Goal: Task Accomplishment & Management: Manage account settings

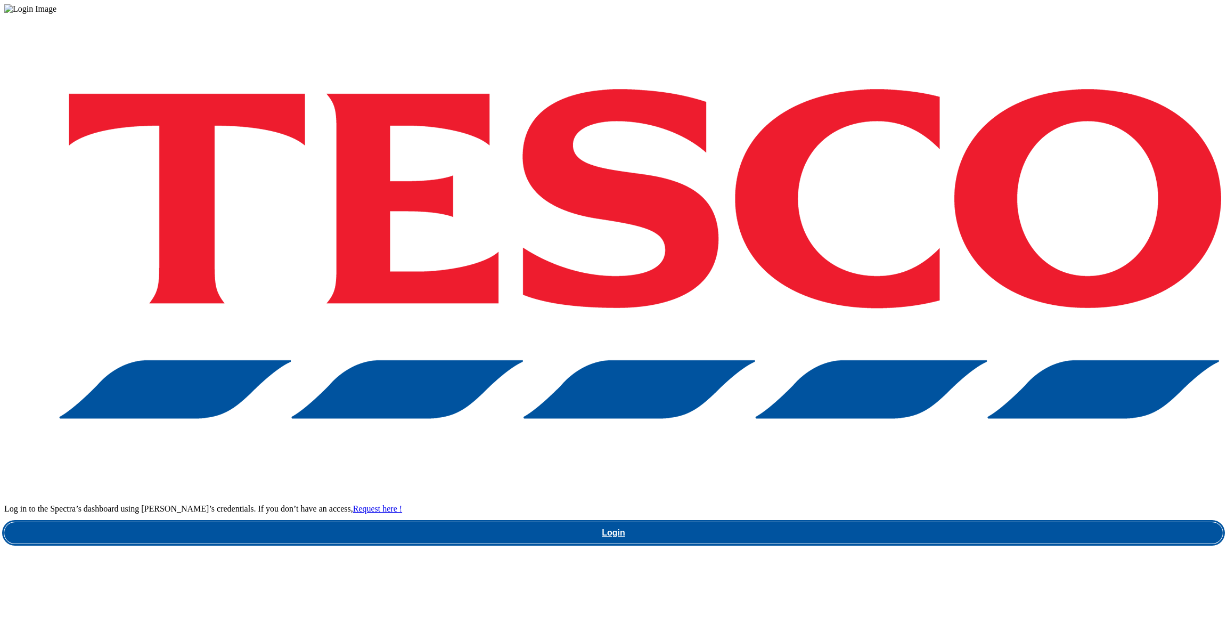
click at [873, 522] on link "Login" at bounding box center [613, 532] width 1219 height 21
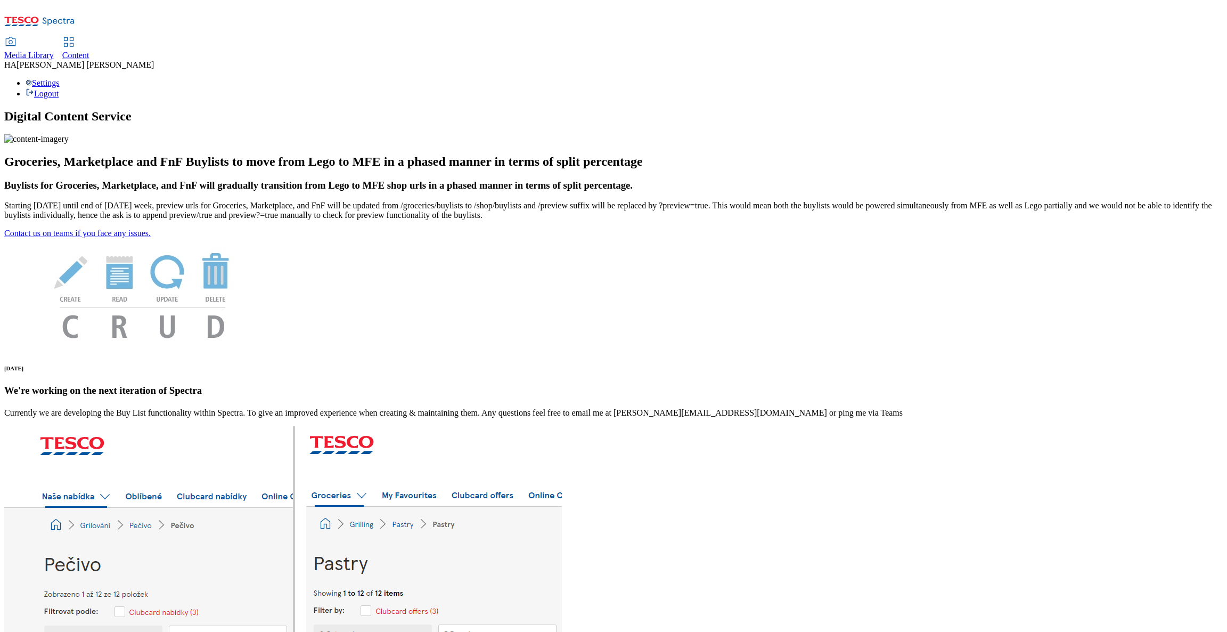
click at [89, 38] on link "Content" at bounding box center [75, 49] width 27 height 22
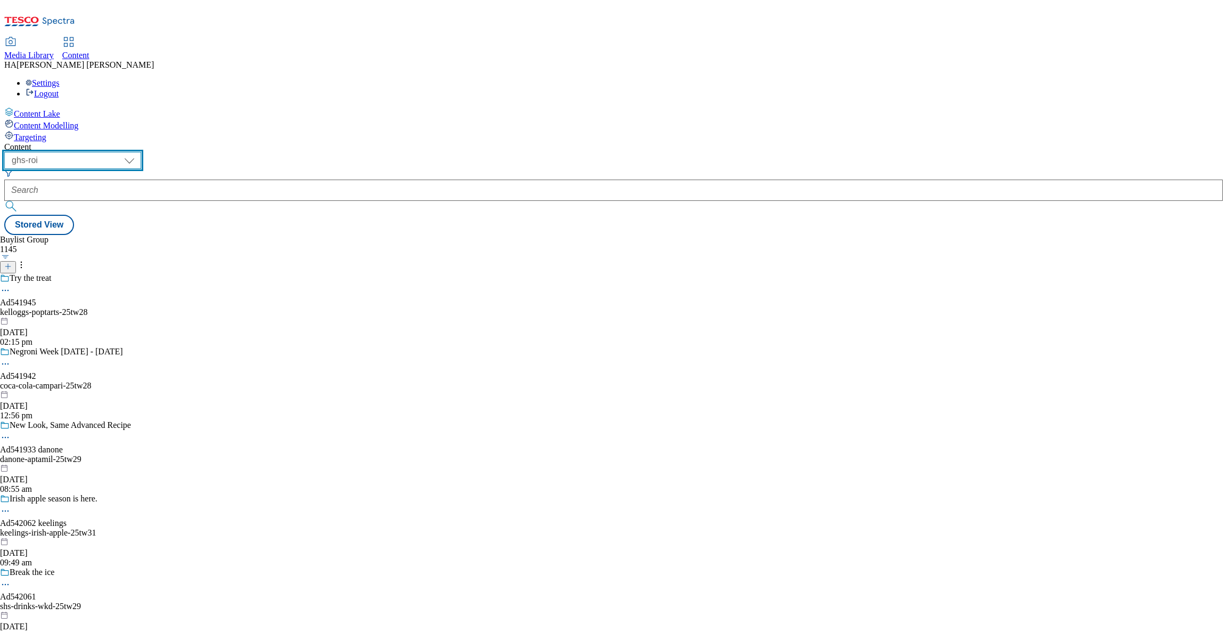
click at [141, 152] on select "ghs-roi ghs-[GEOGRAPHIC_DATA]" at bounding box center [72, 160] width 137 height 17
select select "ghs-[GEOGRAPHIC_DATA]"
click at [138, 152] on select "ghs-roi ghs-[GEOGRAPHIC_DATA]" at bounding box center [72, 160] width 137 height 17
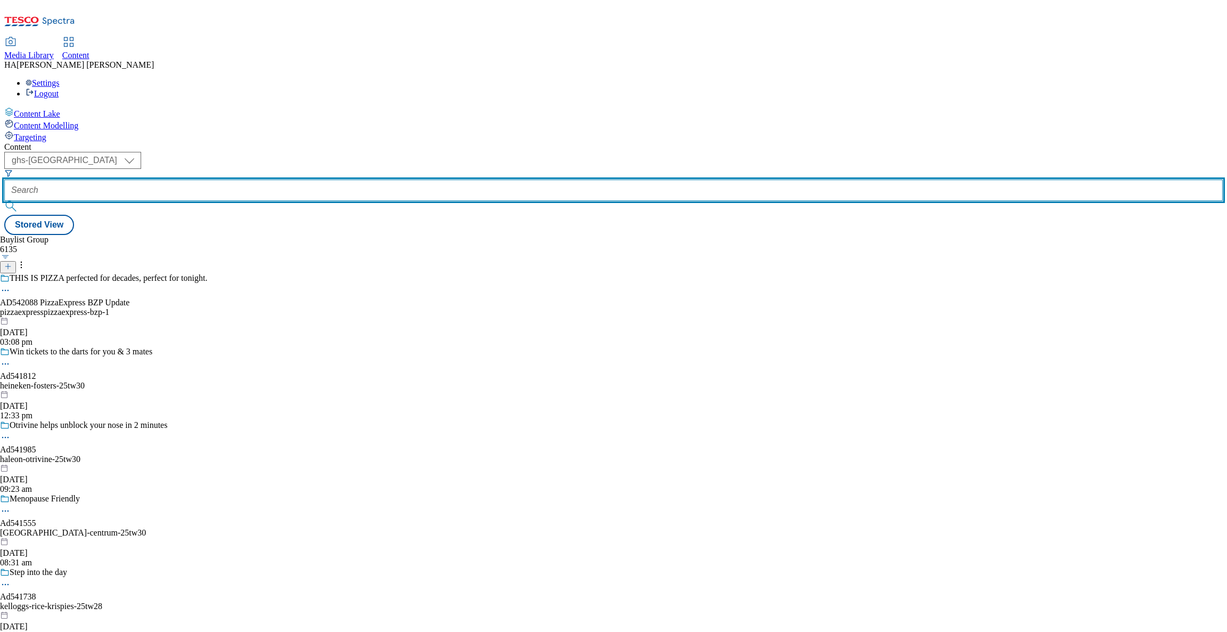
click at [231, 179] on input "text" at bounding box center [613, 189] width 1219 height 21
paste input "online-only-offers"
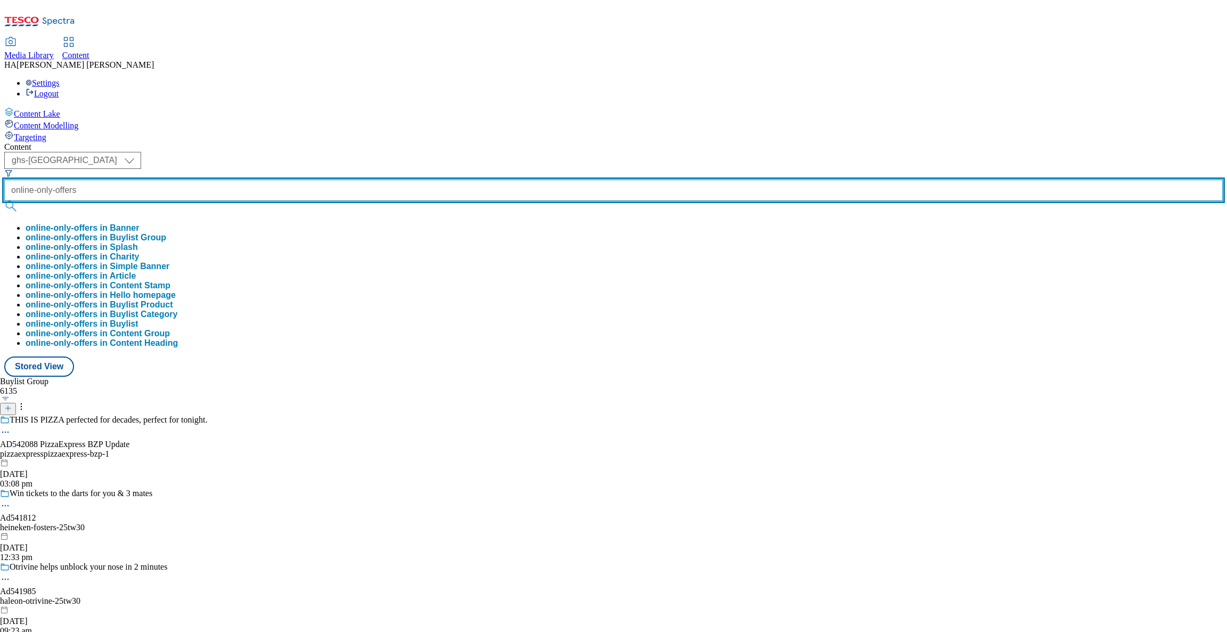
type input "online-only-offers"
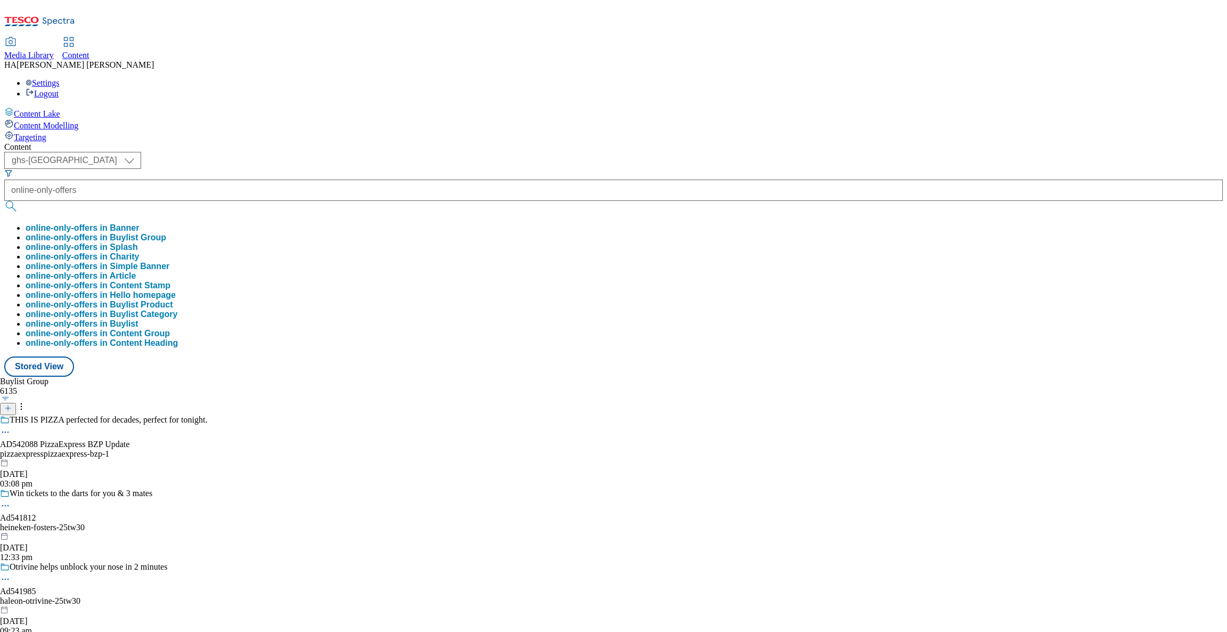
click at [166, 233] on button "online-only-offers in Buylist Group" at bounding box center [96, 238] width 141 height 10
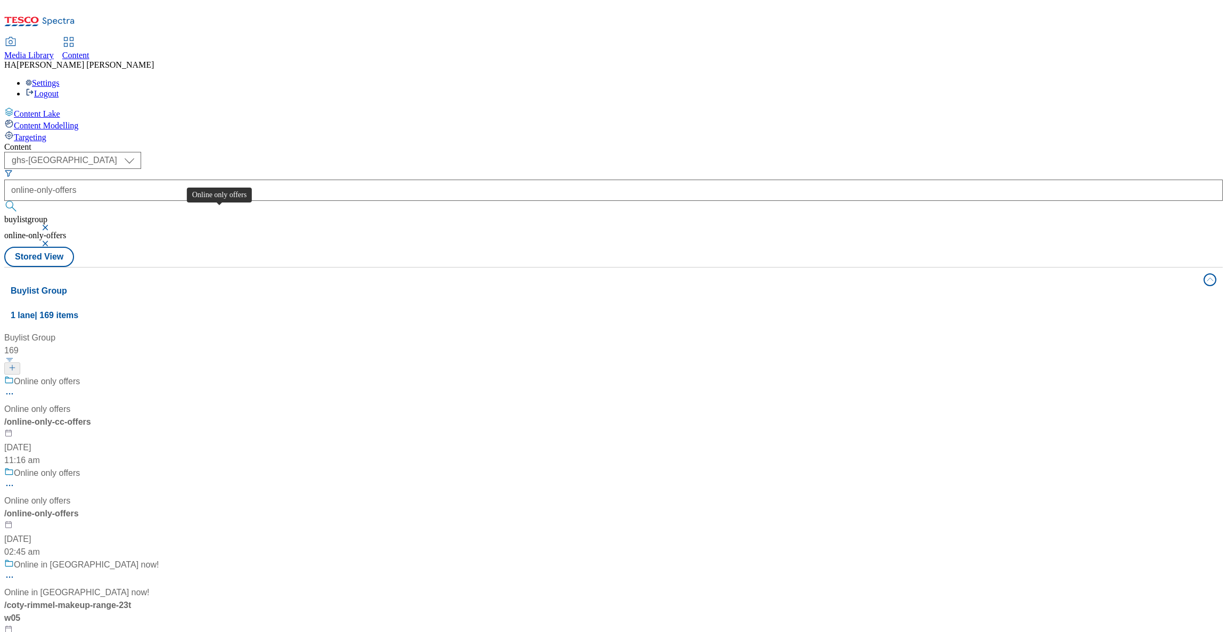
click at [80, 375] on span "Online only offers" at bounding box center [47, 381] width 66 height 13
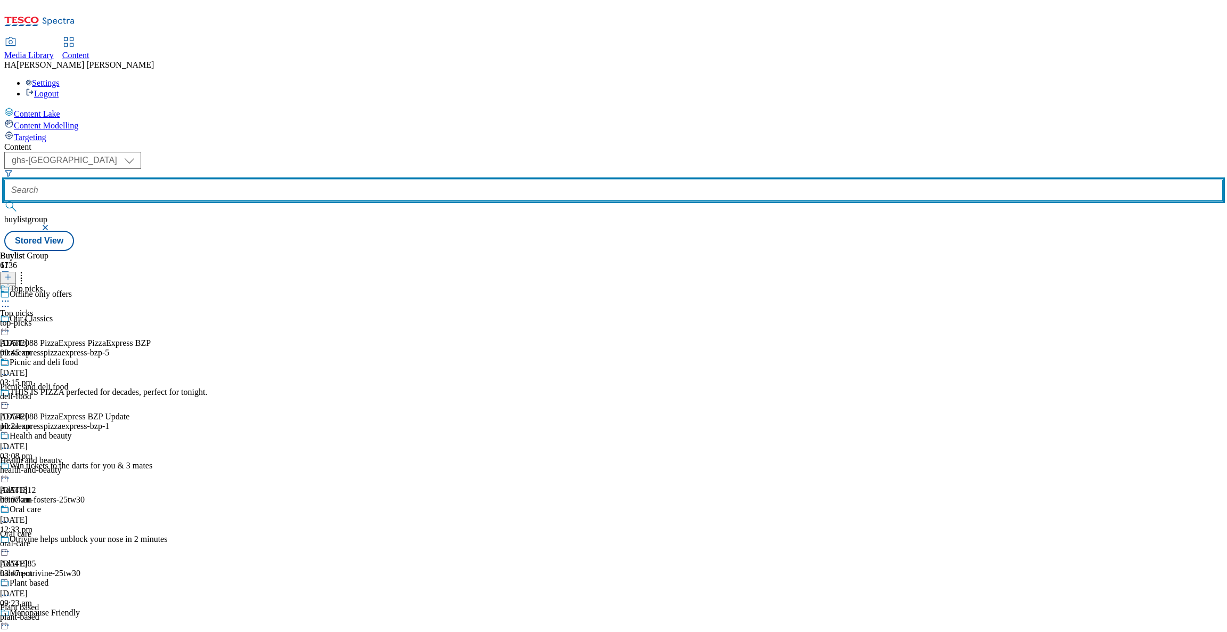
click at [250, 179] on input "text" at bounding box center [613, 189] width 1219 height 21
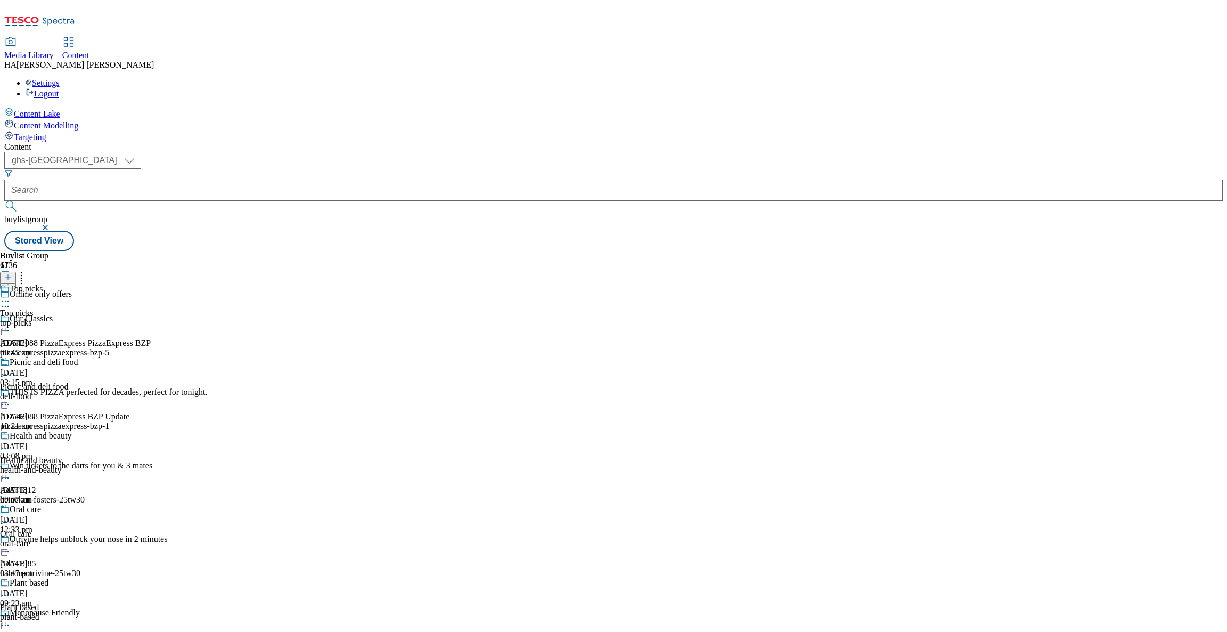
click at [52, 224] on button "button" at bounding box center [46, 227] width 11 height 6
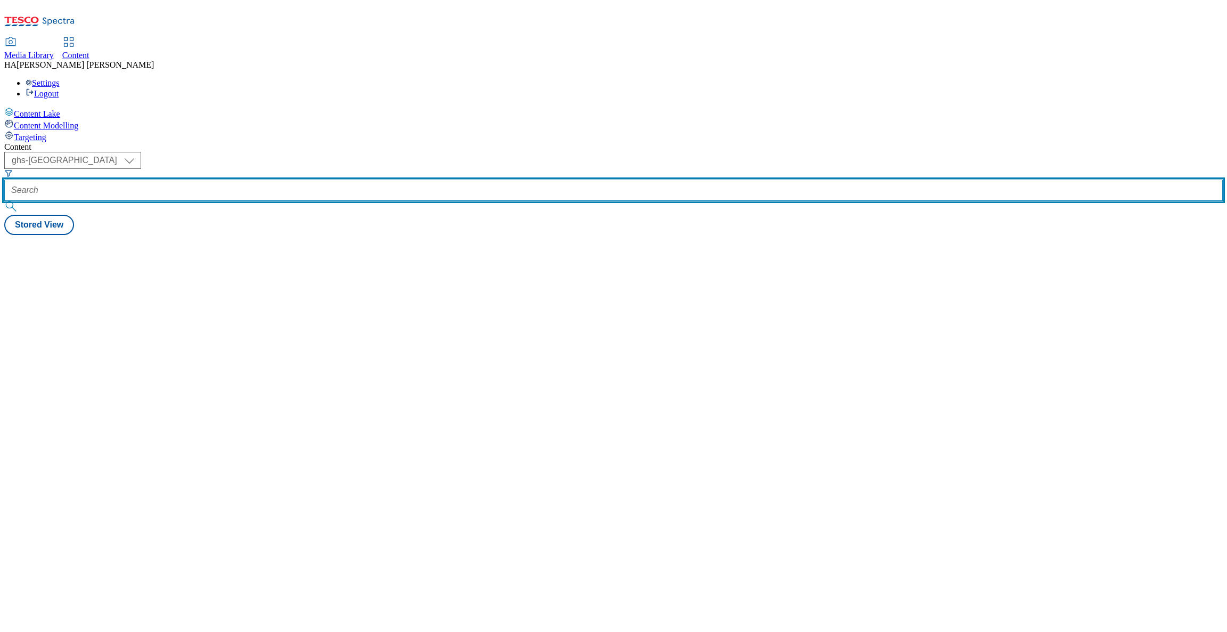
click at [240, 179] on input "text" at bounding box center [613, 189] width 1219 height 21
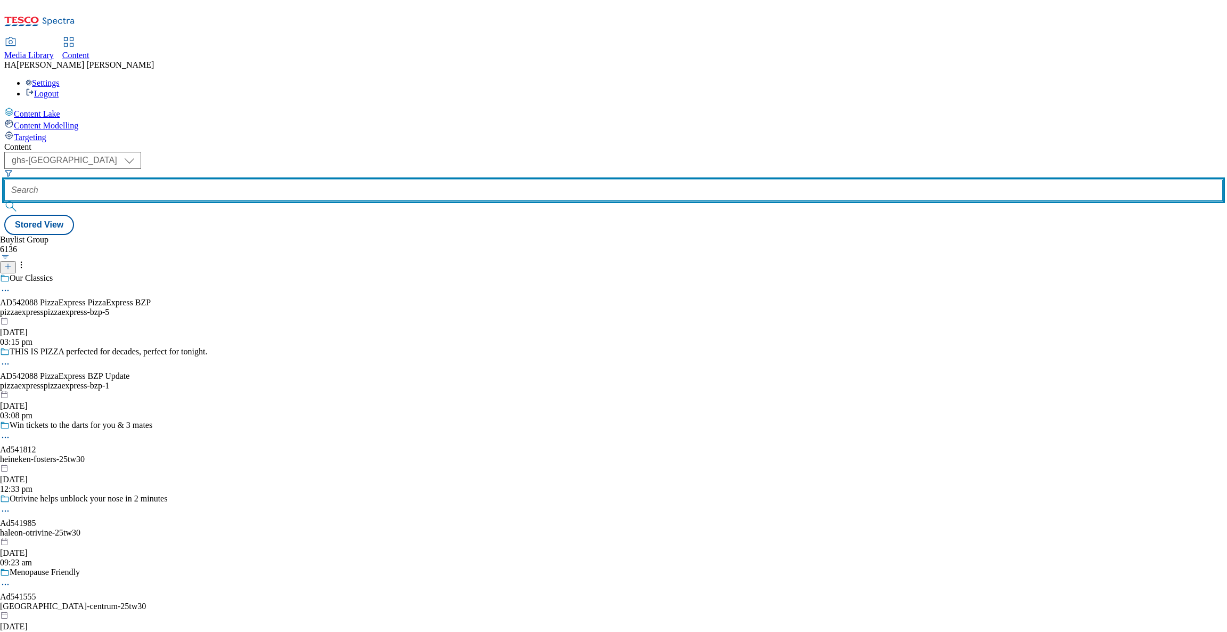
paste input "online-only-offers"
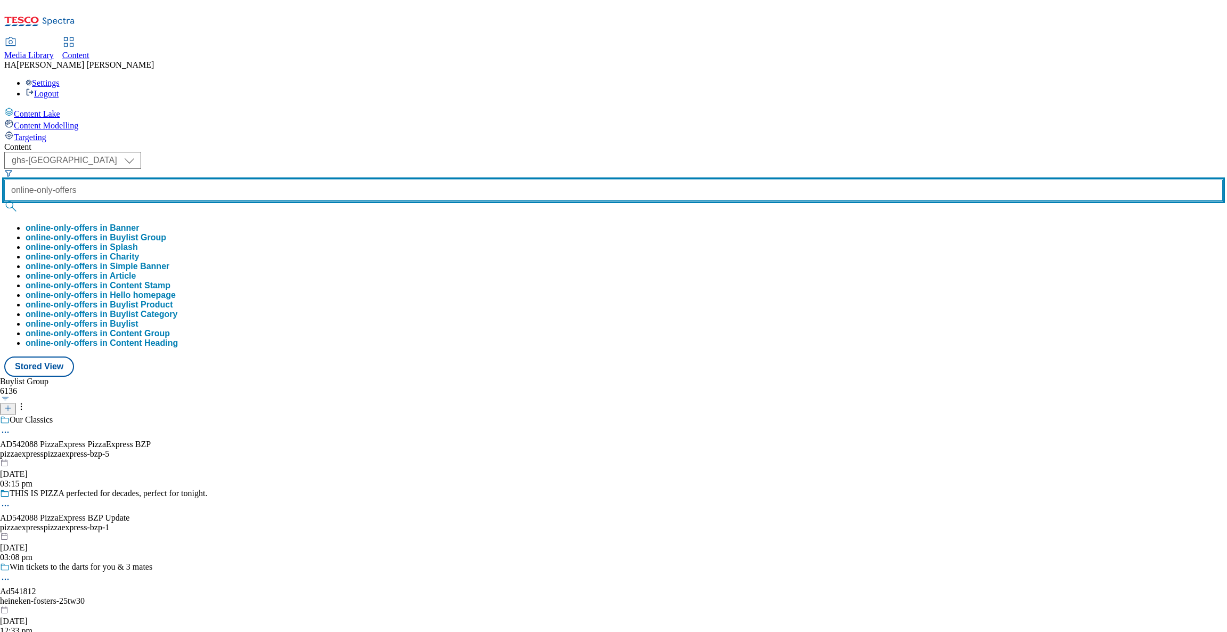
type input "online-only-offers"
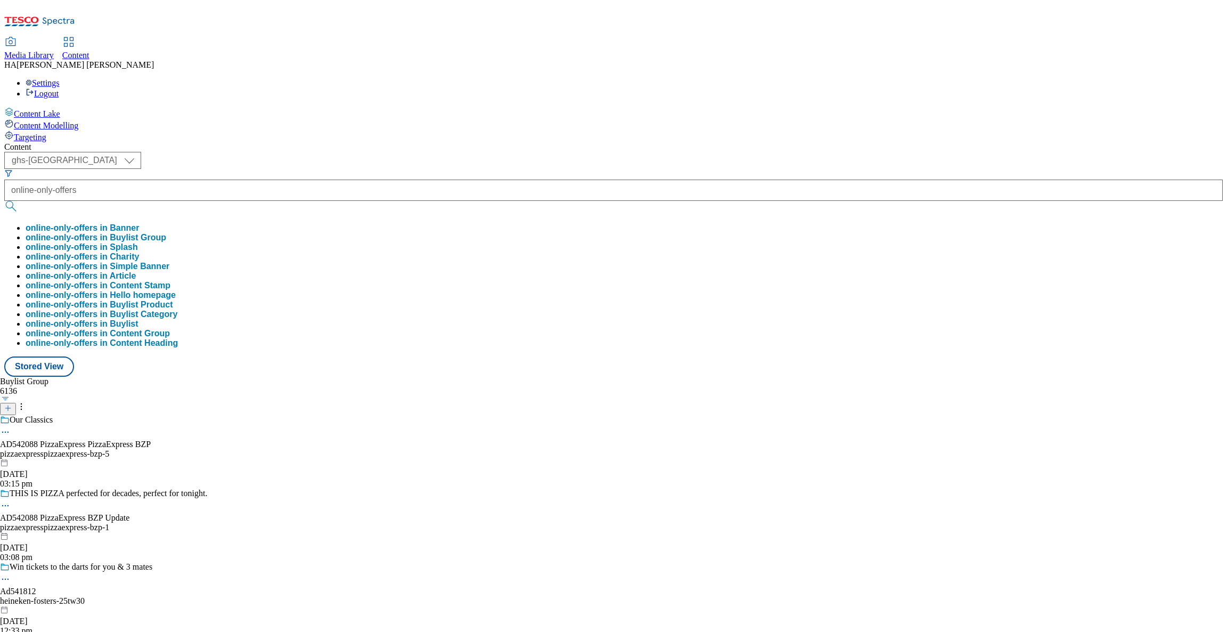
click at [166, 233] on button "online-only-offers in Buylist Group" at bounding box center [96, 238] width 141 height 10
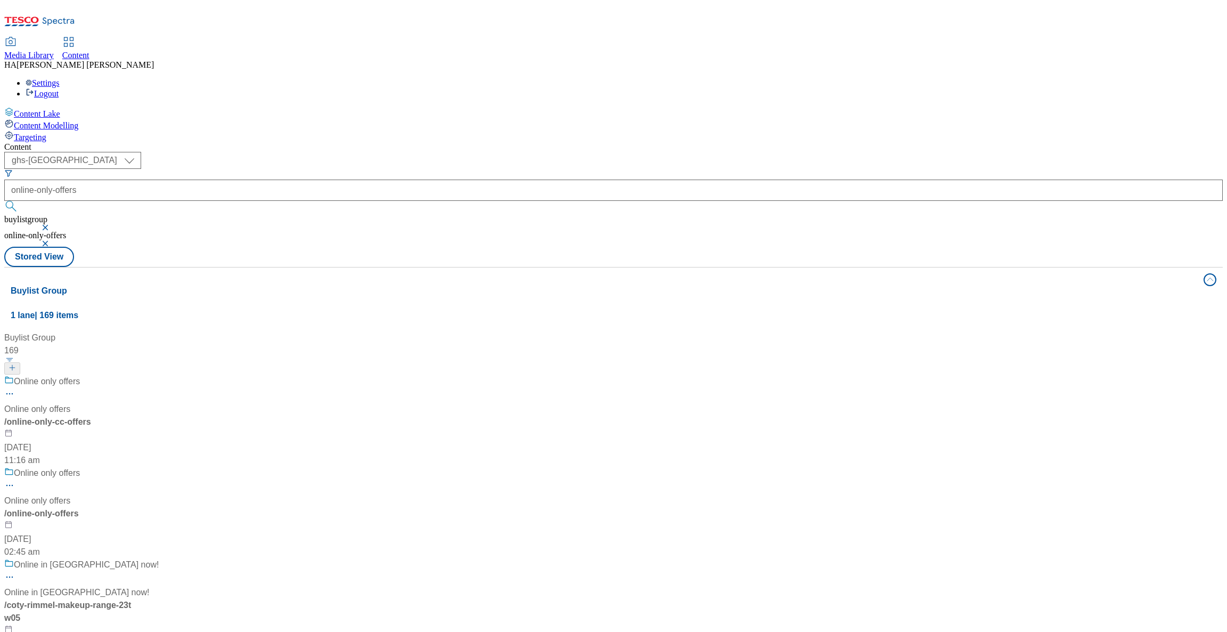
scroll to position [72, 0]
click at [159, 467] on div "Online only offers Online only offers / online-only-offers [DATE] 02:45 am" at bounding box center [81, 513] width 154 height 92
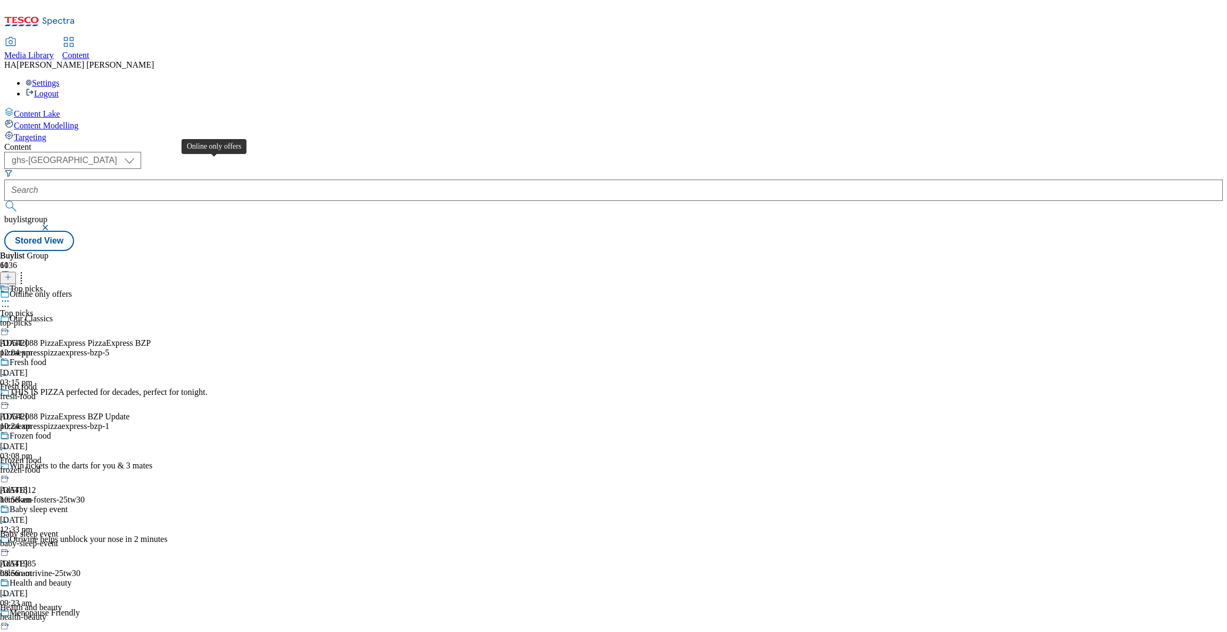
click at [72, 289] on span "Online only offers" at bounding box center [41, 295] width 62 height 12
click at [89, 284] on div "Top picks Top picks top-picks [DATE] 12:04 pm" at bounding box center [44, 320] width 89 height 73
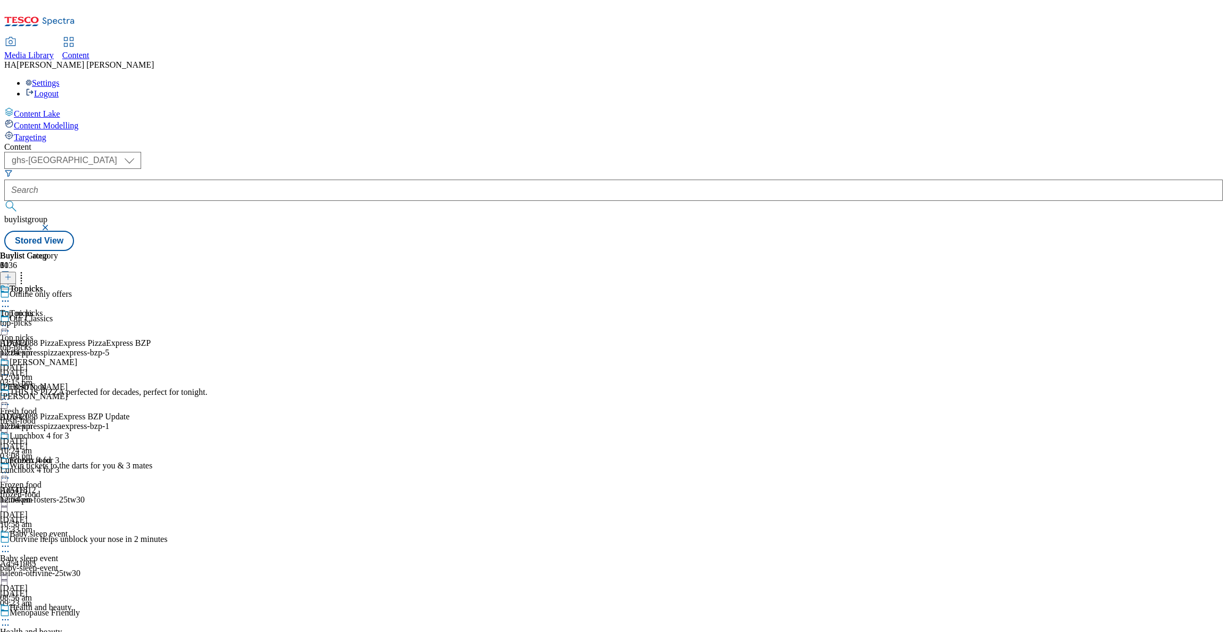
click at [77, 318] on div "top-picks" at bounding box center [38, 323] width 77 height 10
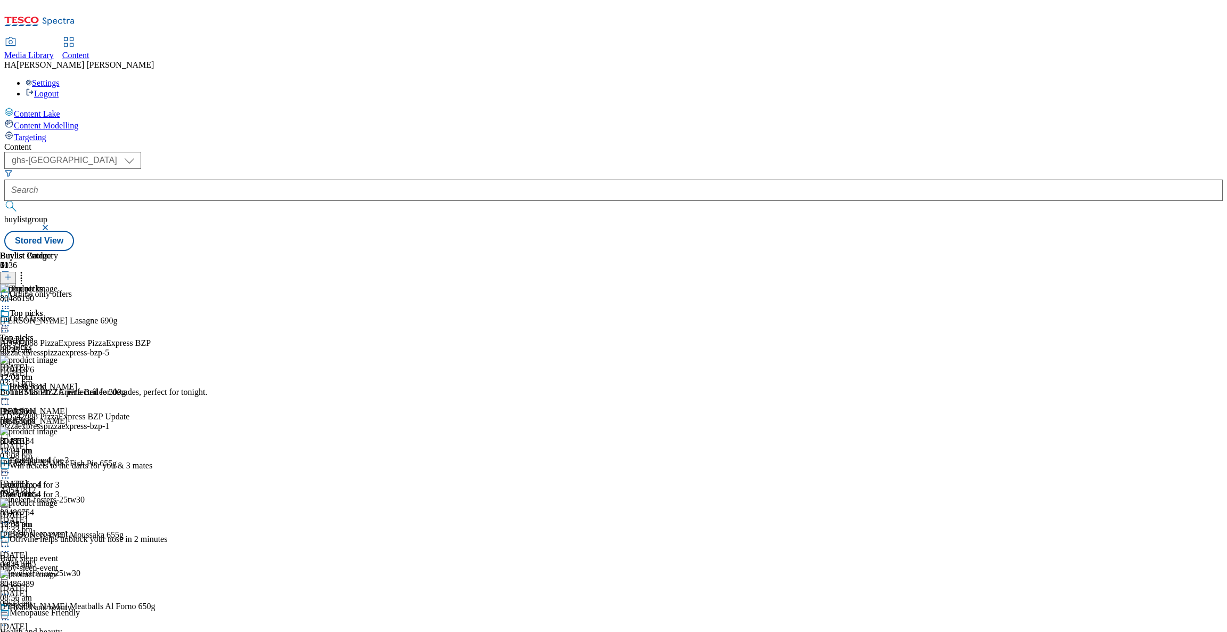
click at [1157, 251] on div "Buylist Group 6136 Online only offers Our Classics AD542088 PizzaExpress PizzaE…" at bounding box center [613, 251] width 1219 height 0
click at [77, 308] on div "Top picks" at bounding box center [38, 320] width 77 height 24
click at [11, 320] on icon at bounding box center [5, 325] width 11 height 11
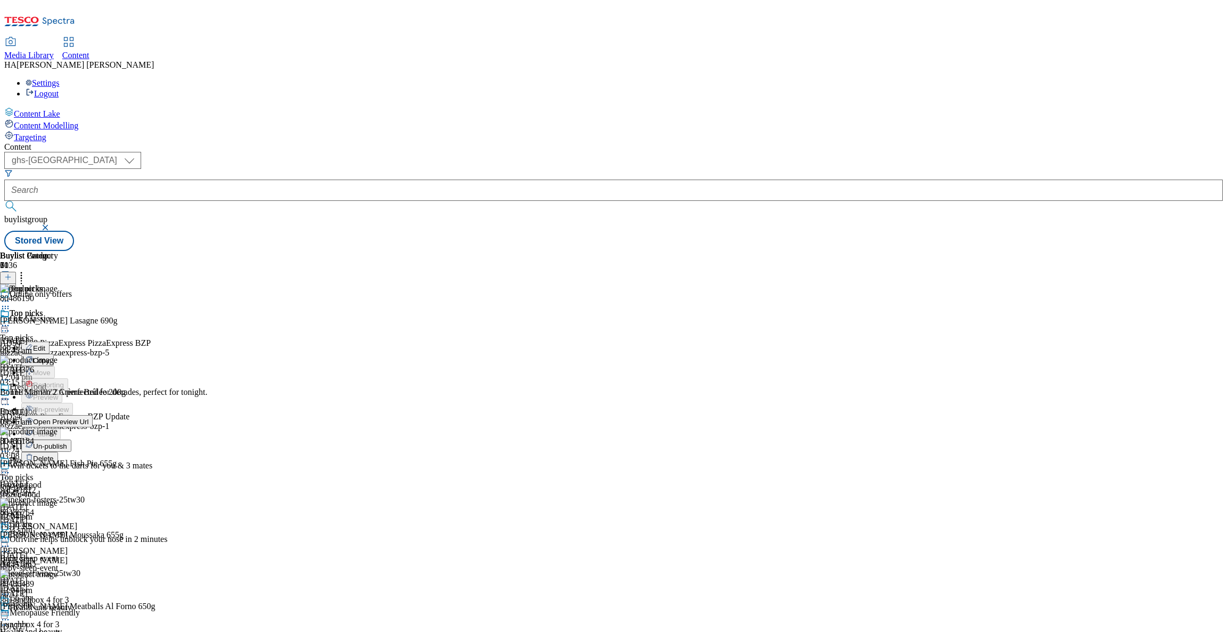
click at [67, 442] on span "Un-publish" at bounding box center [50, 446] width 34 height 8
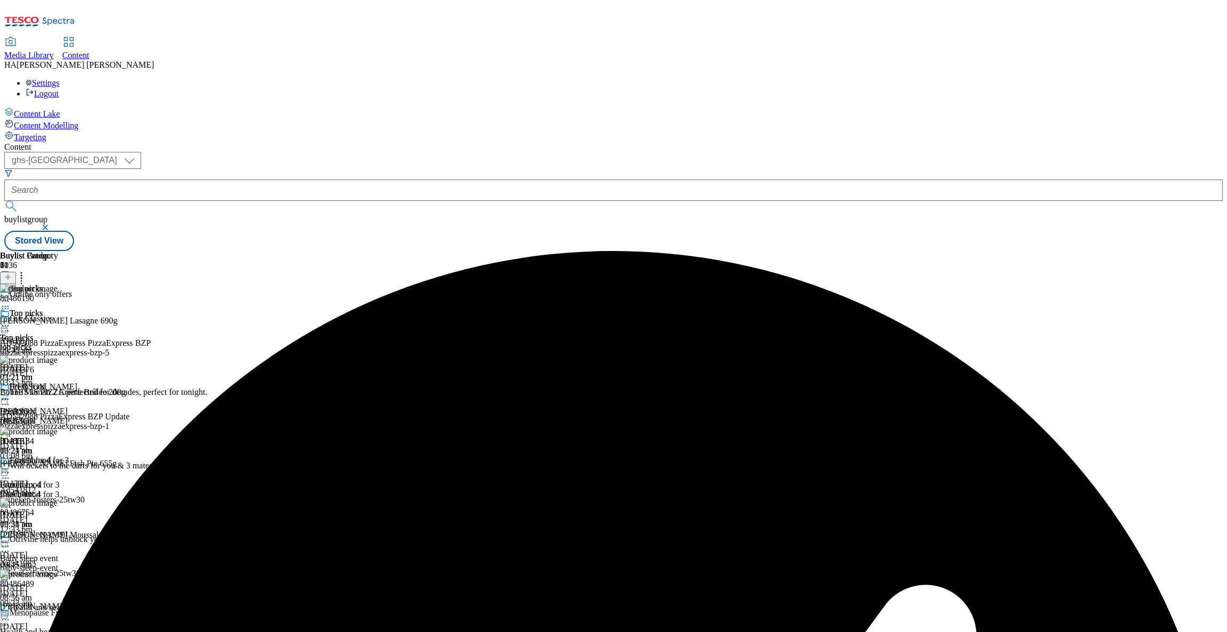
click at [11, 320] on icon at bounding box center [5, 325] width 11 height 11
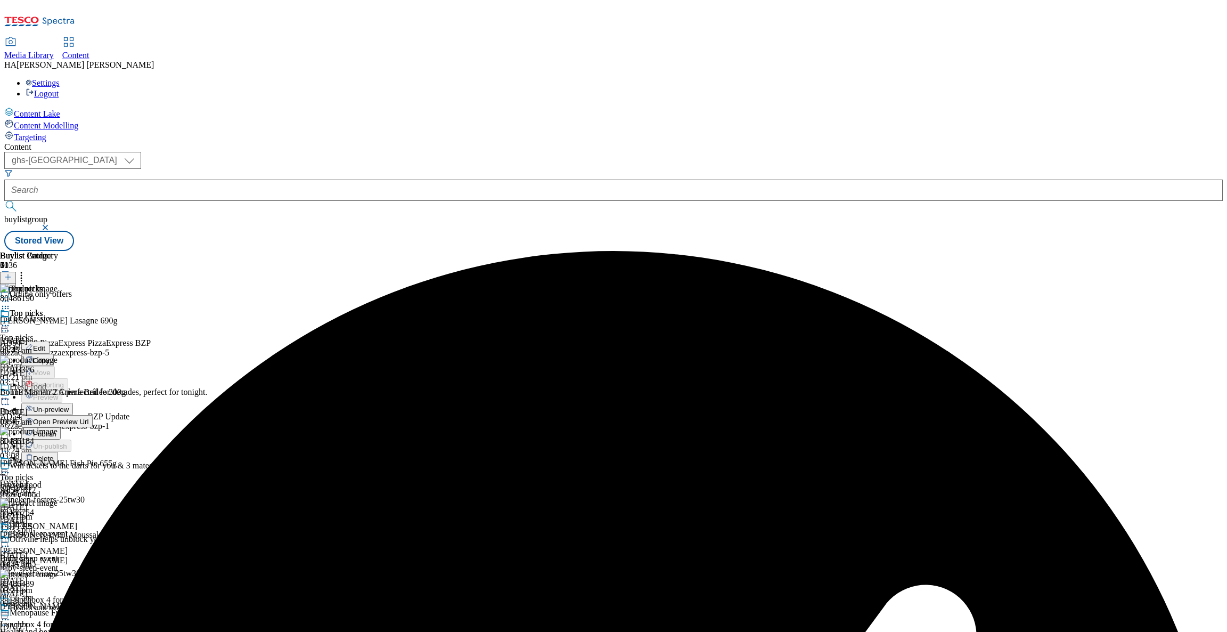
click at [69, 405] on span "Un-preview" at bounding box center [51, 409] width 36 height 8
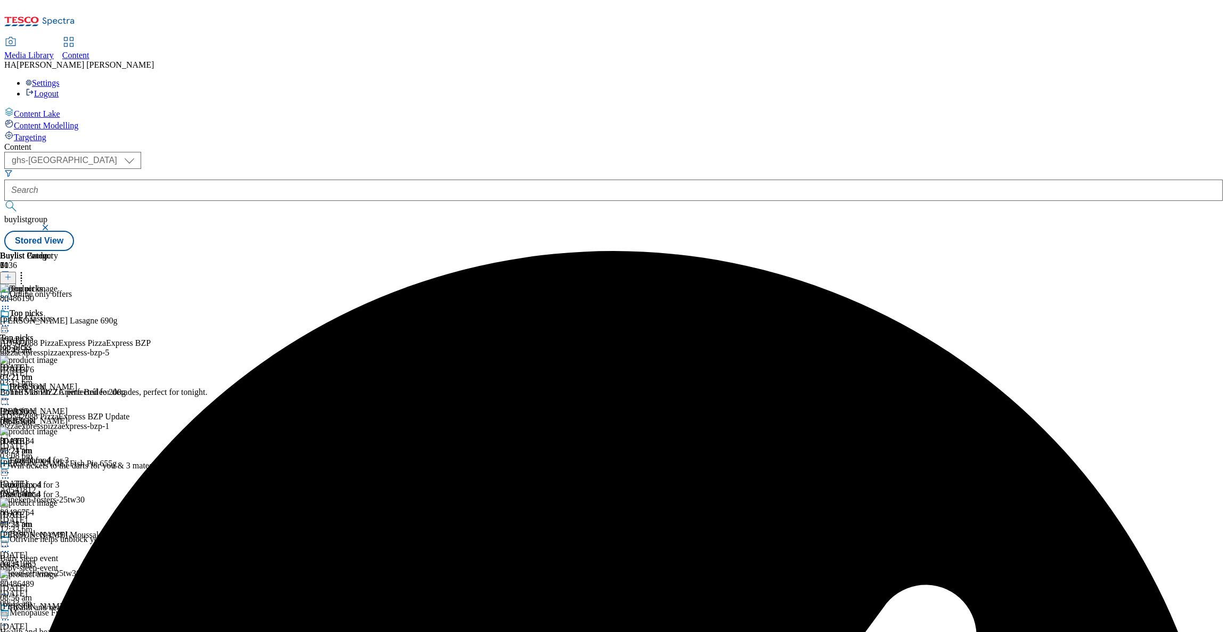
click at [27, 270] on icon at bounding box center [21, 275] width 11 height 11
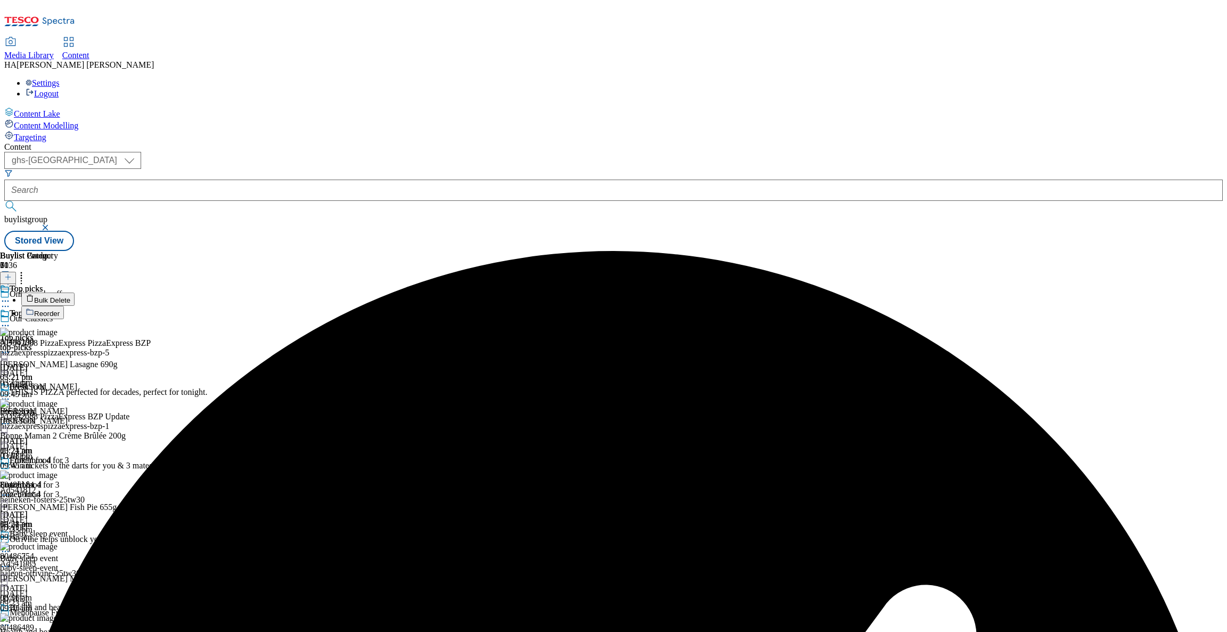
click at [75, 292] on button "Bulk Delete" at bounding box center [47, 298] width 53 height 13
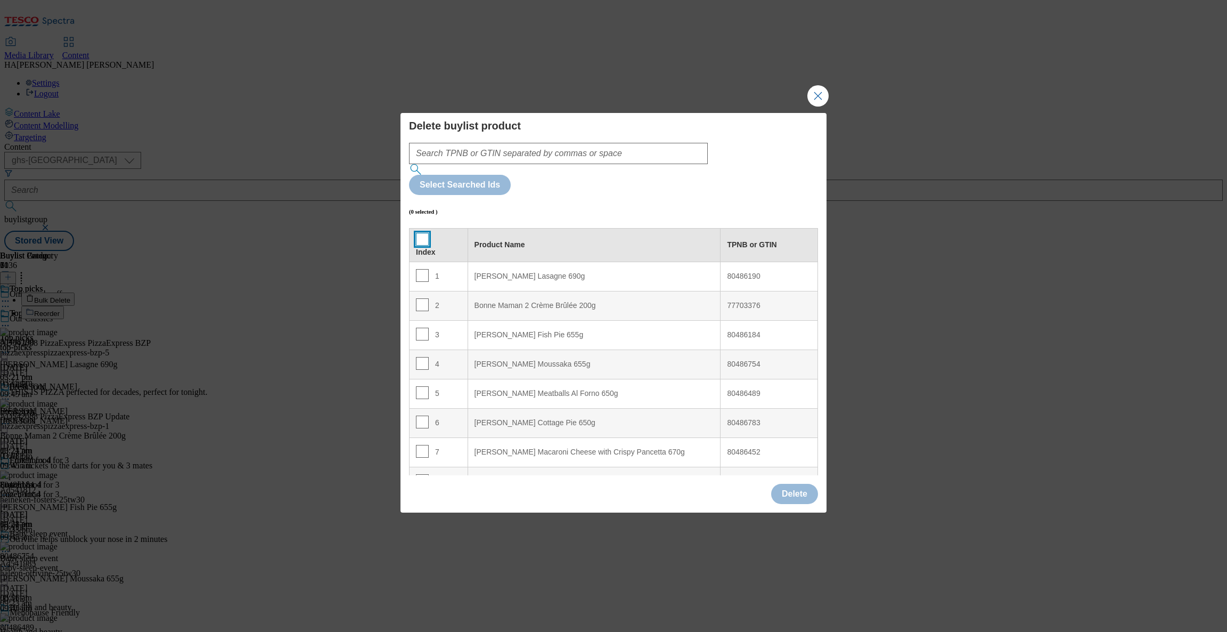
click at [419, 233] on input "Modal" at bounding box center [422, 239] width 13 height 13
checkbox input "true"
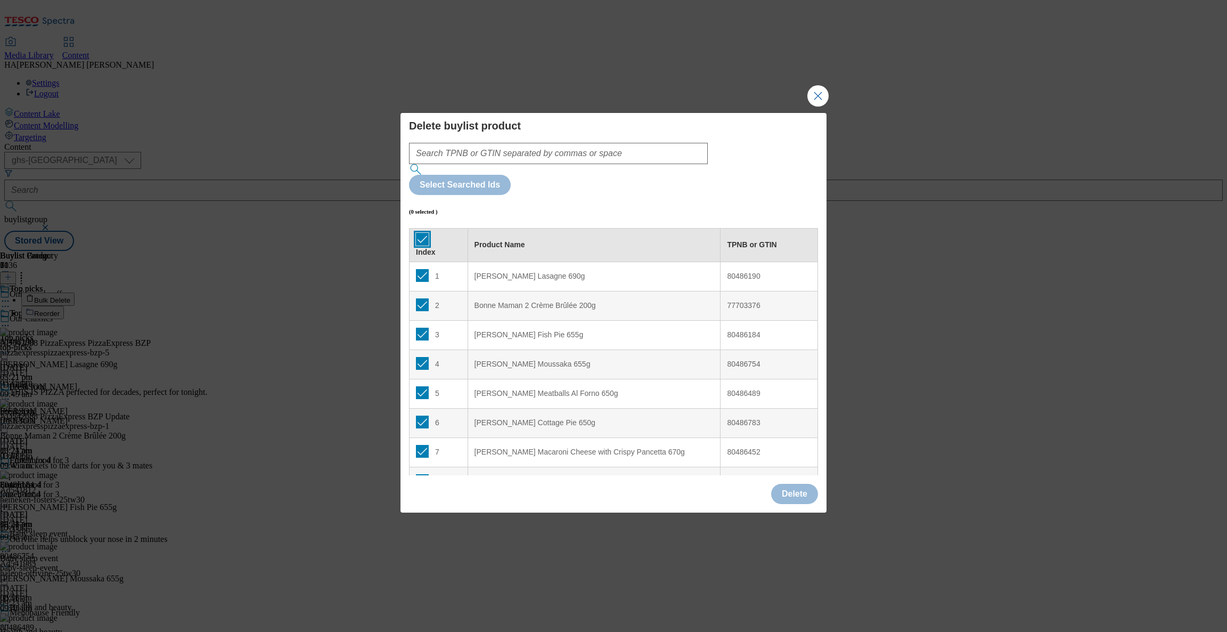
checkbox input "true"
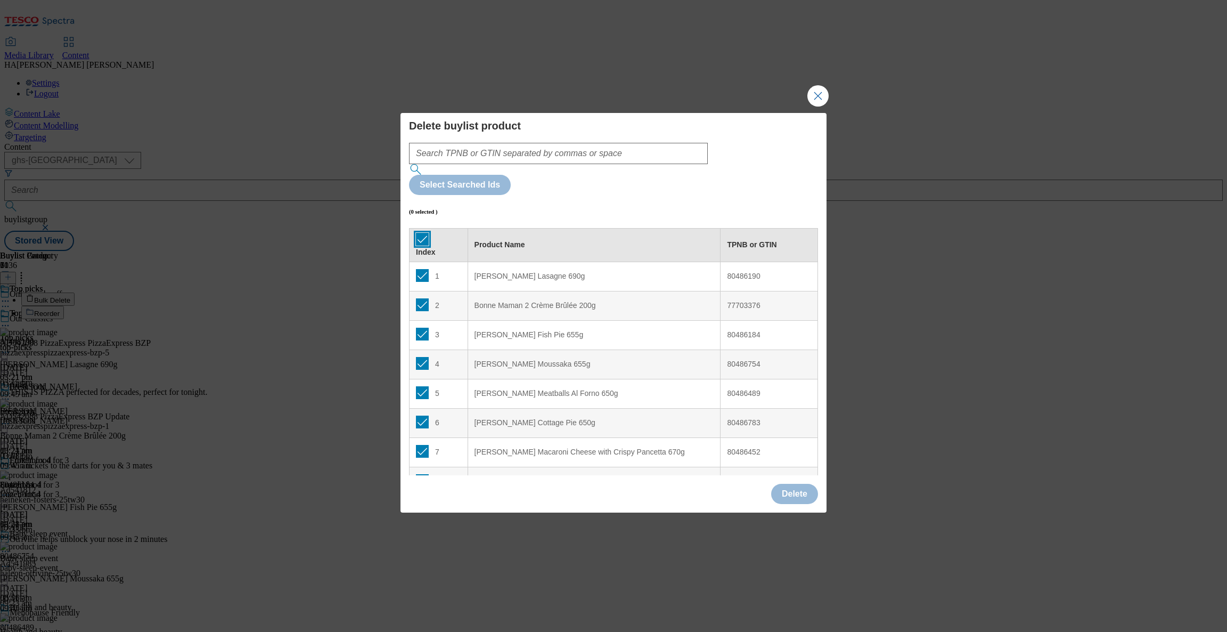
checkbox input "true"
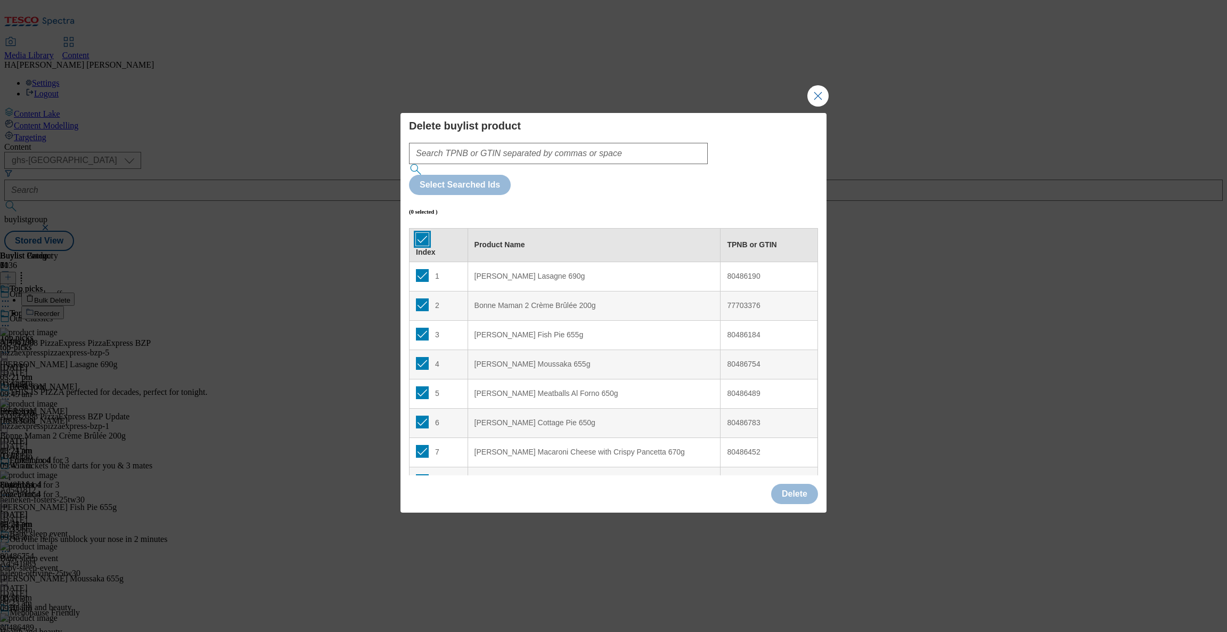
checkbox input "true"
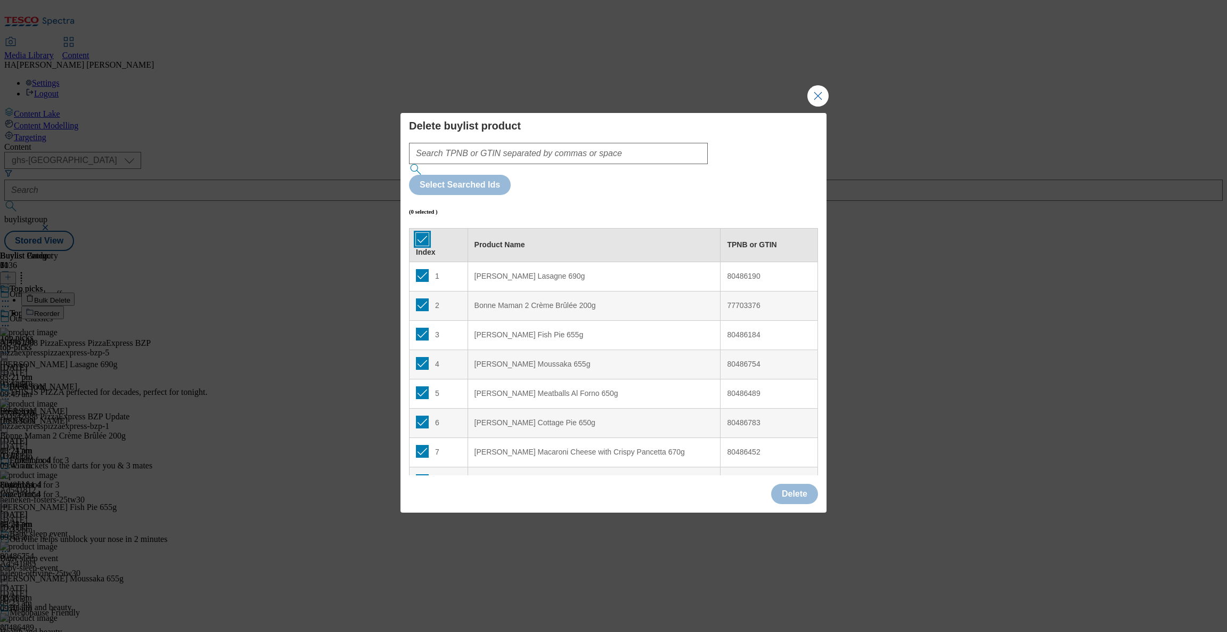
checkbox input "true"
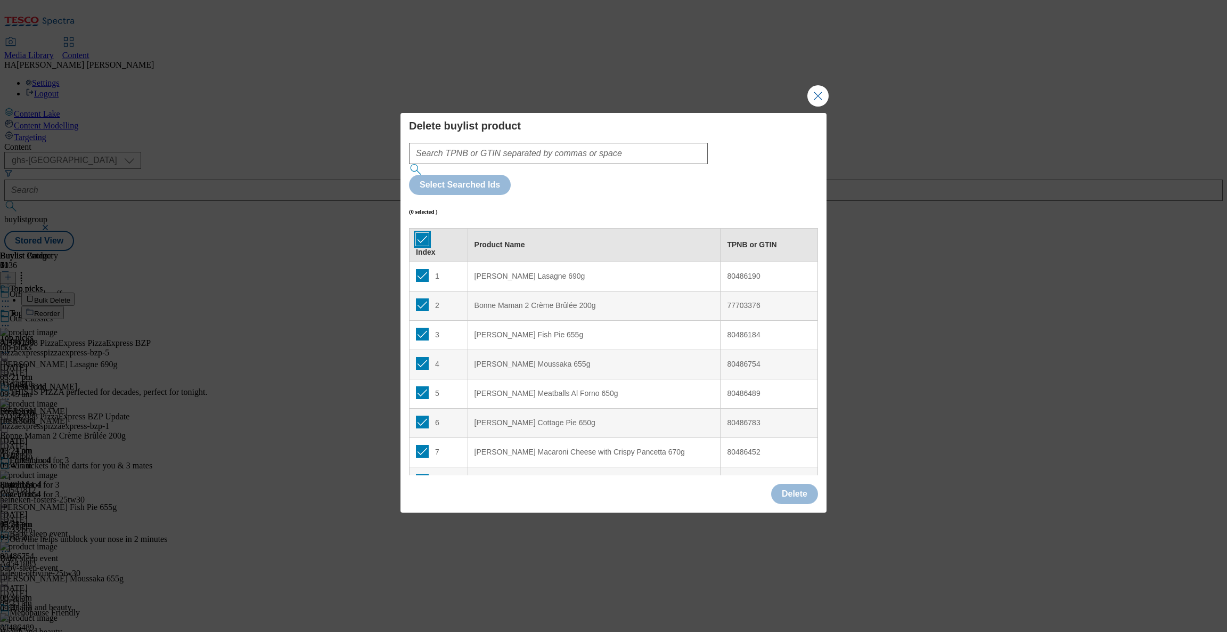
checkbox input "true"
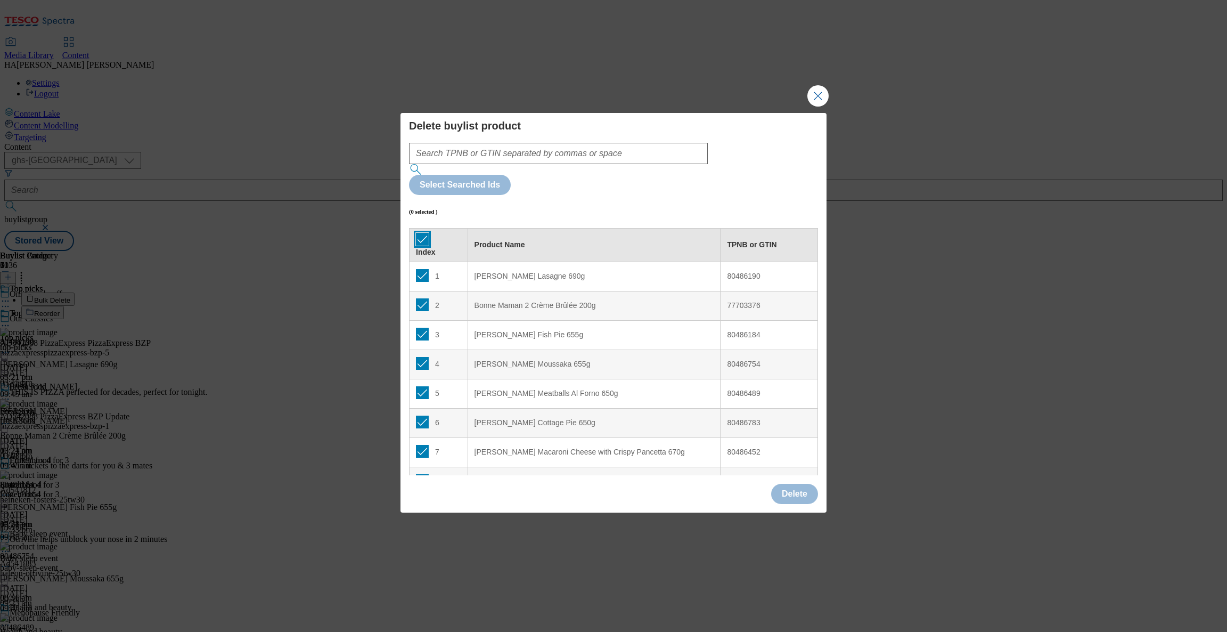
checkbox input "true"
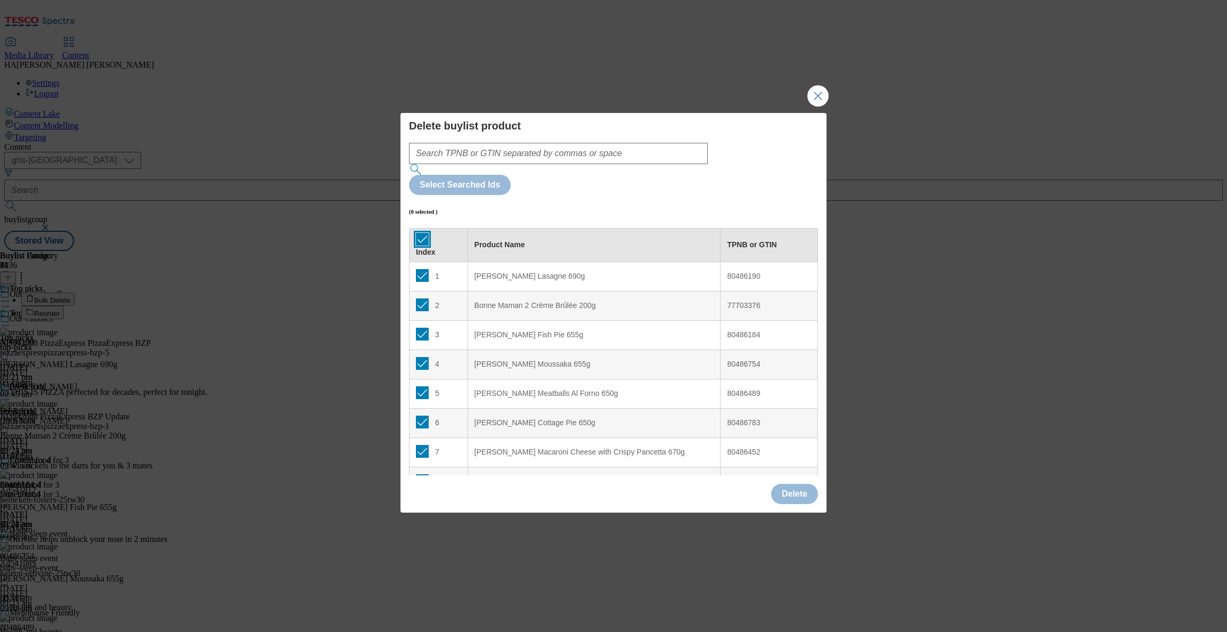
checkbox input "true"
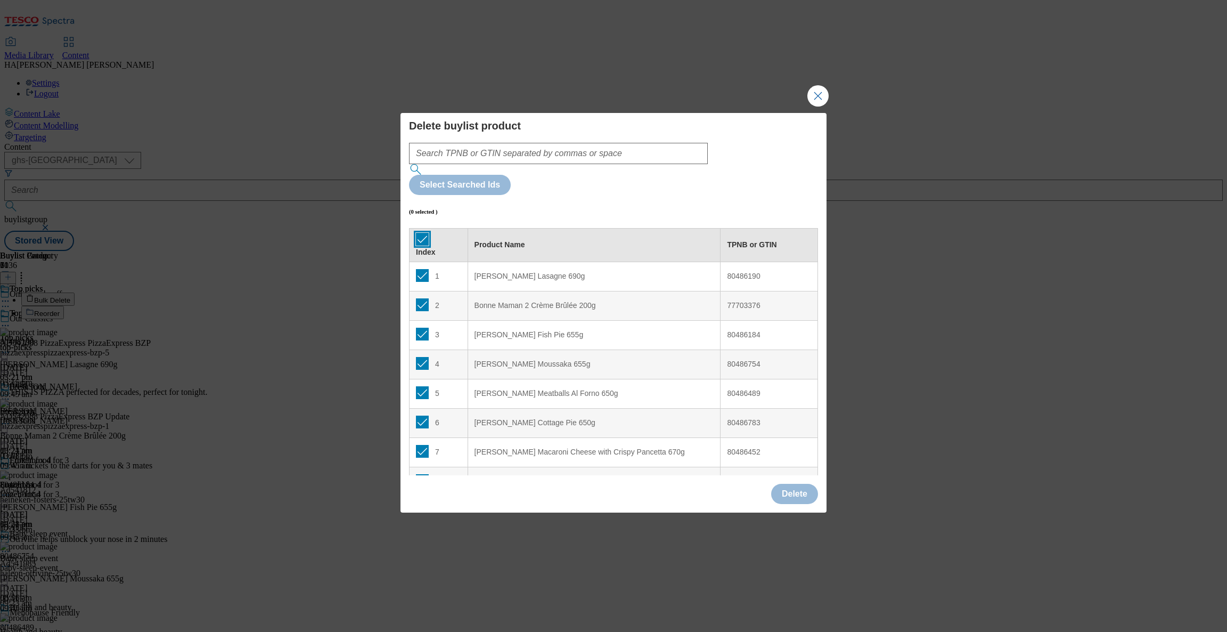
checkbox input "true"
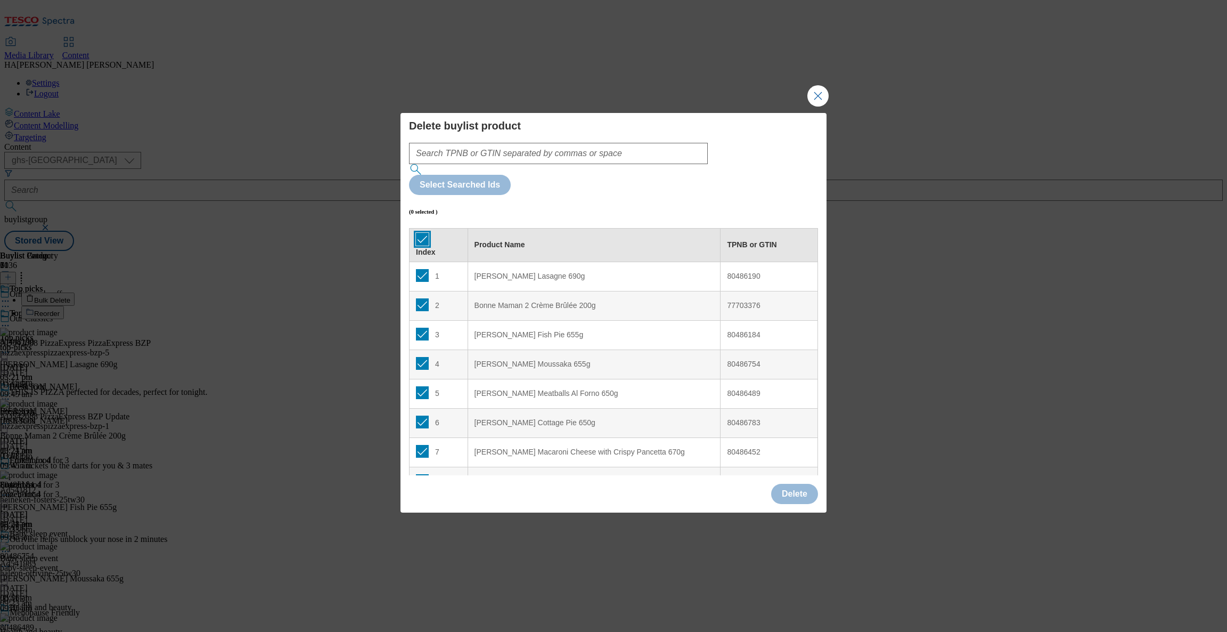
checkbox input "true"
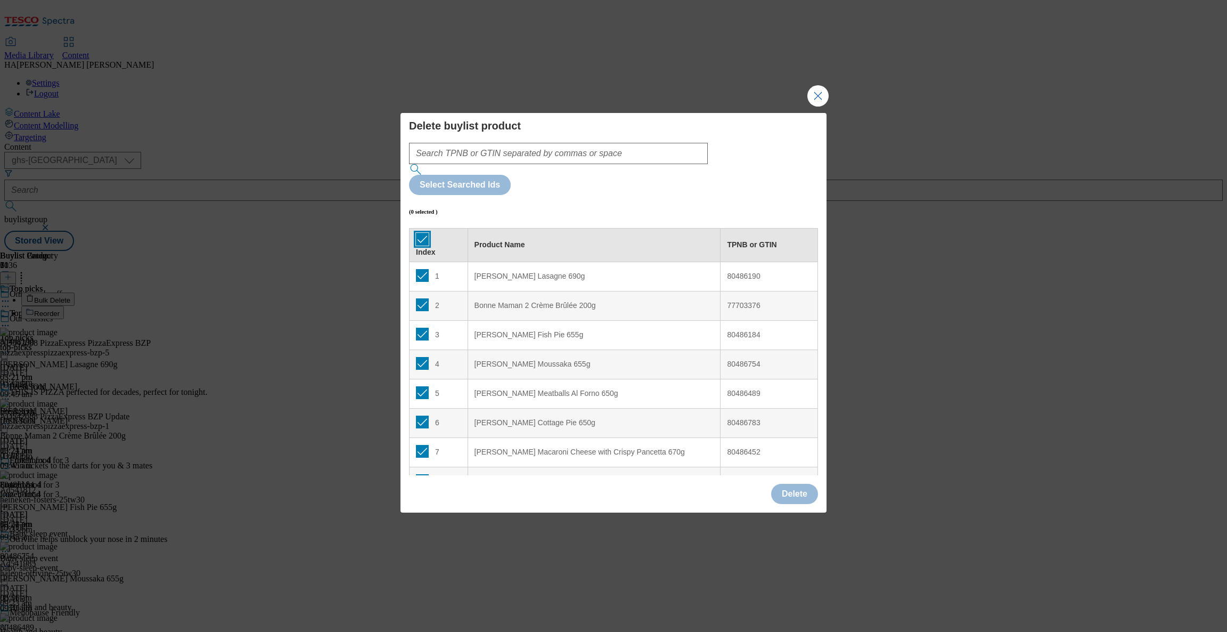
checkbox input "true"
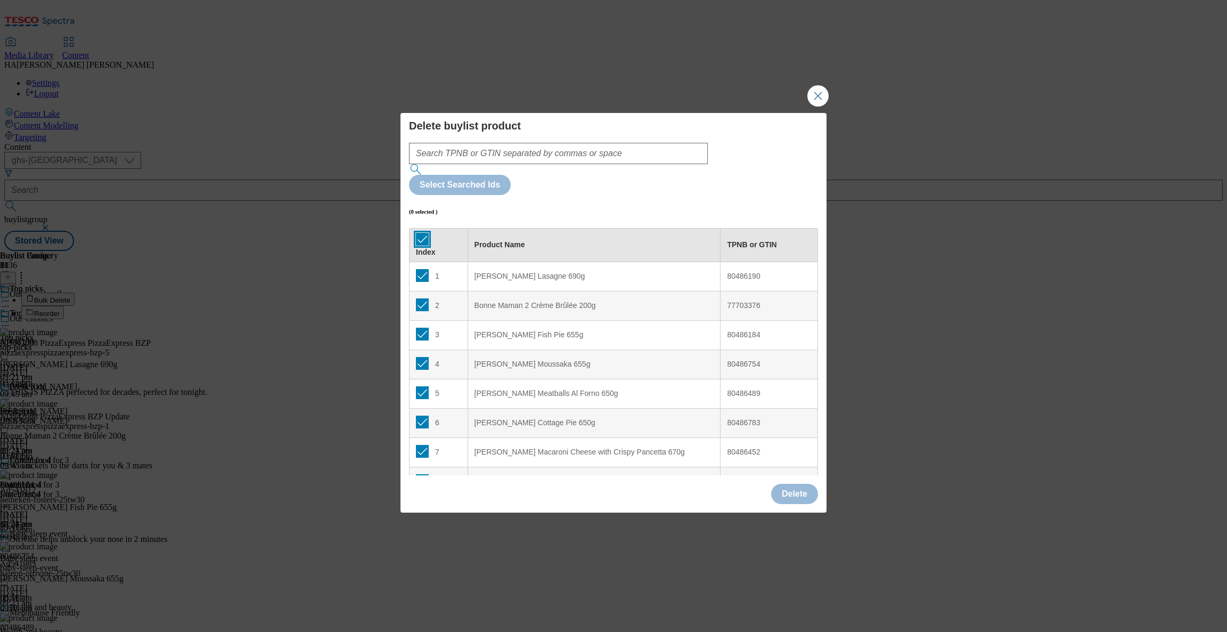
checkbox input "true"
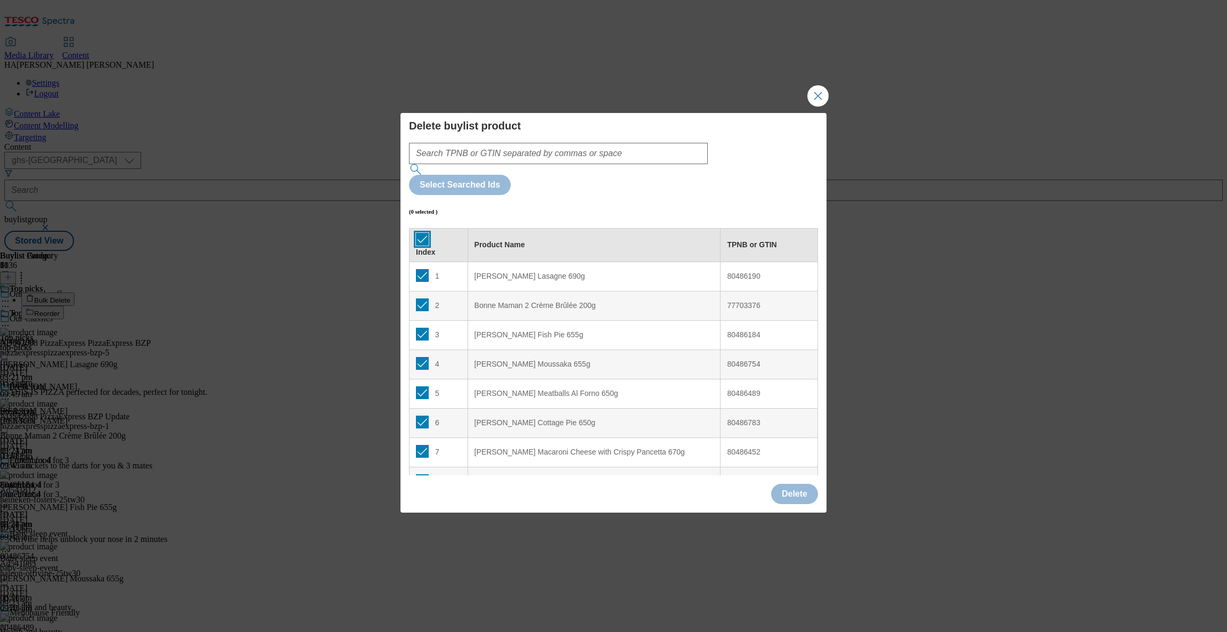
checkbox input "true"
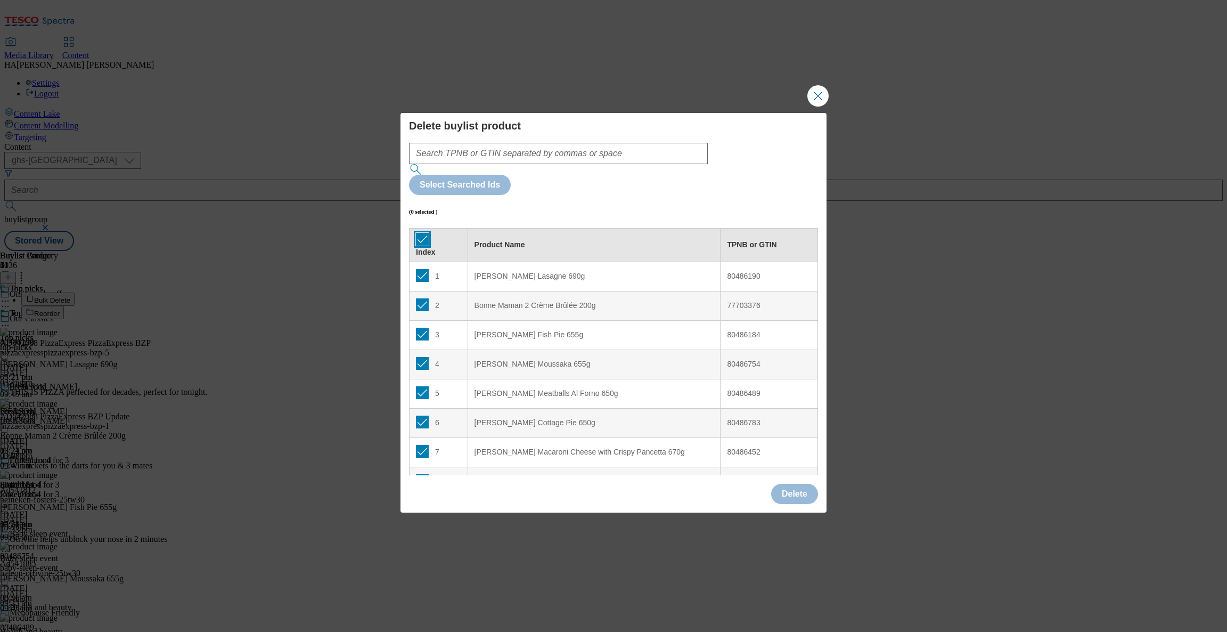
checkbox input "true"
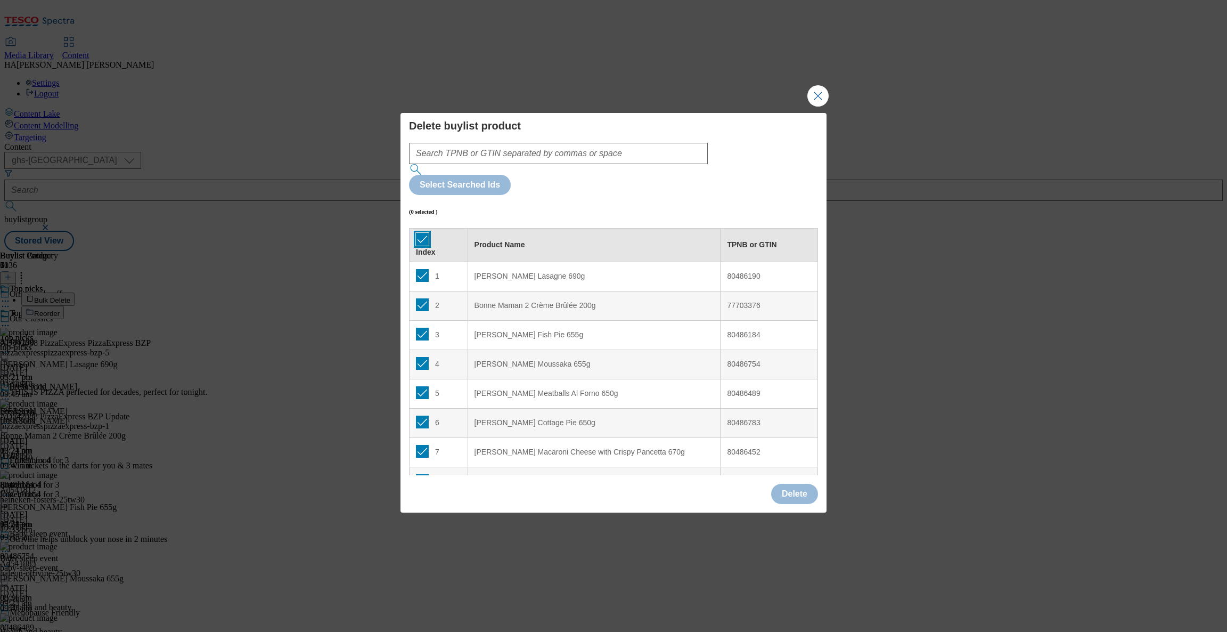
checkbox input "true"
click at [789, 484] on button "Delete" at bounding box center [794, 494] width 47 height 20
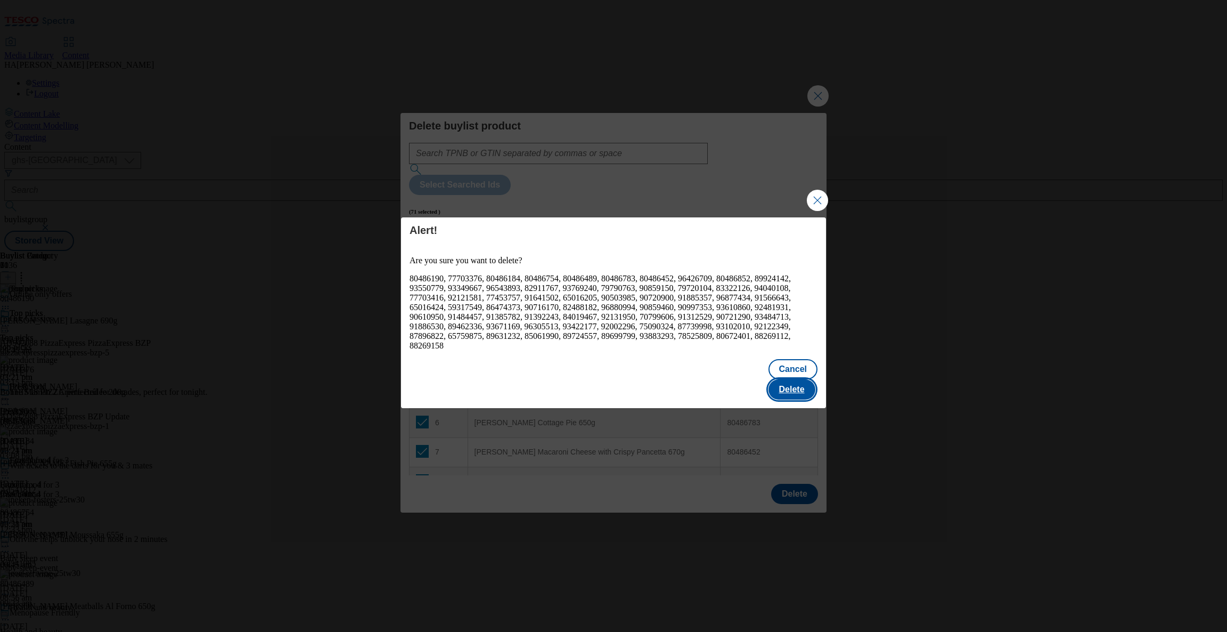
click at [784, 380] on button "Delete" at bounding box center [791, 389] width 47 height 20
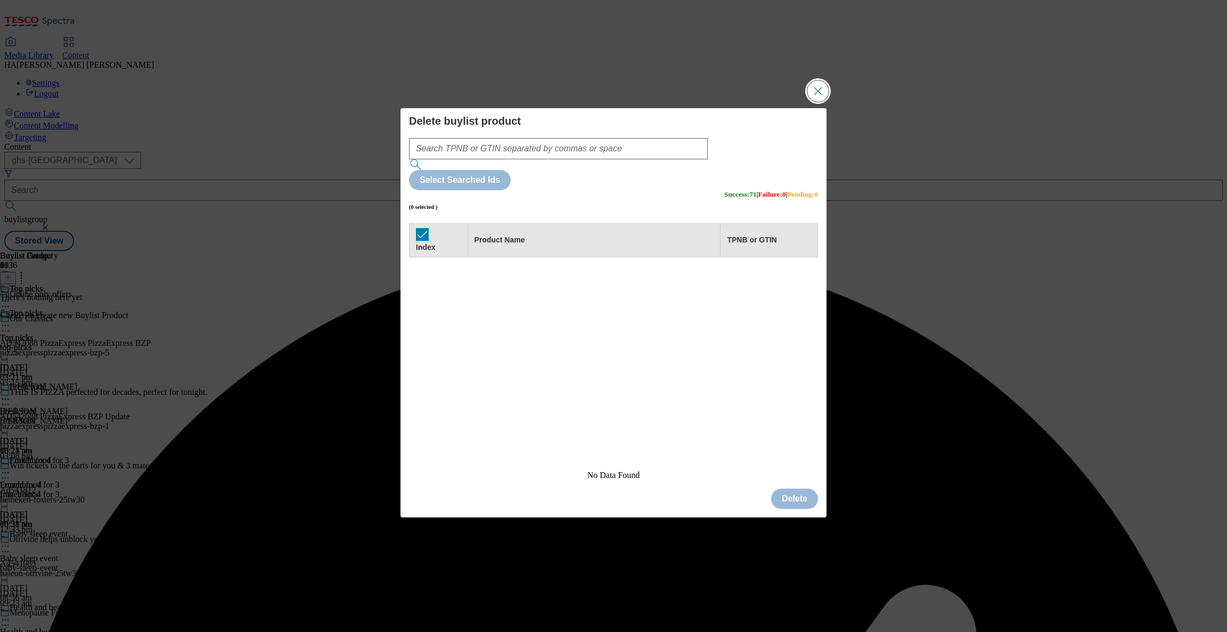
click at [820, 102] on button "Close Modal" at bounding box center [817, 90] width 21 height 21
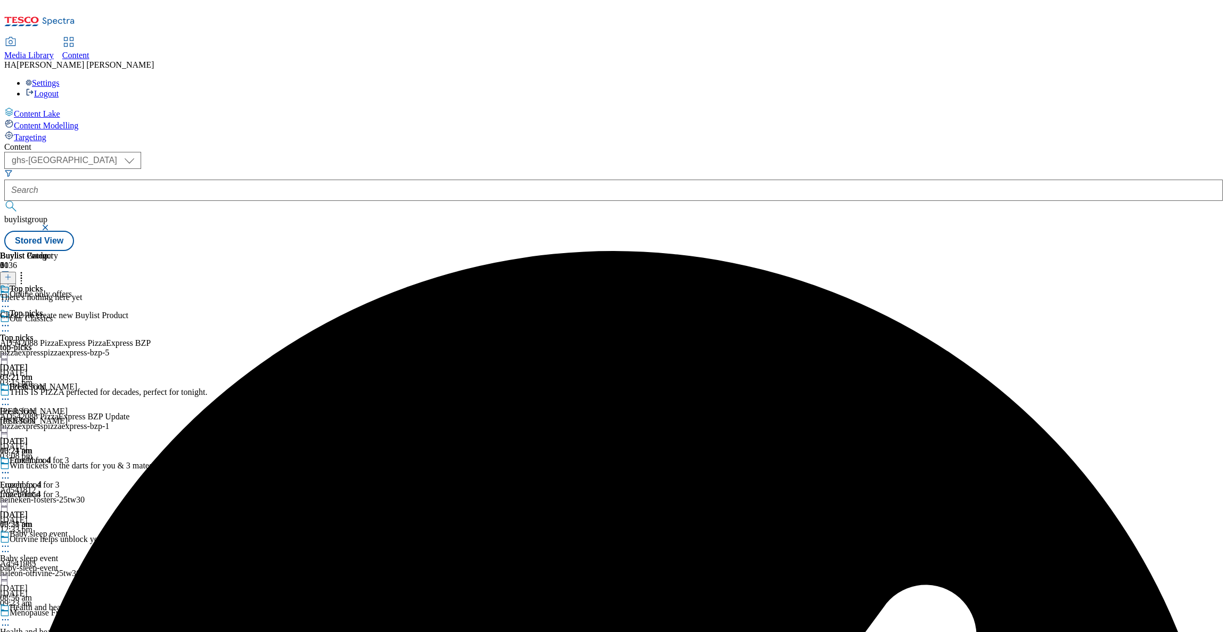
click at [128, 292] on div "There's nothing here yet Click + to create new Buylist Product" at bounding box center [64, 306] width 128 height 28
click at [12, 273] on icon at bounding box center [7, 276] width 7 height 7
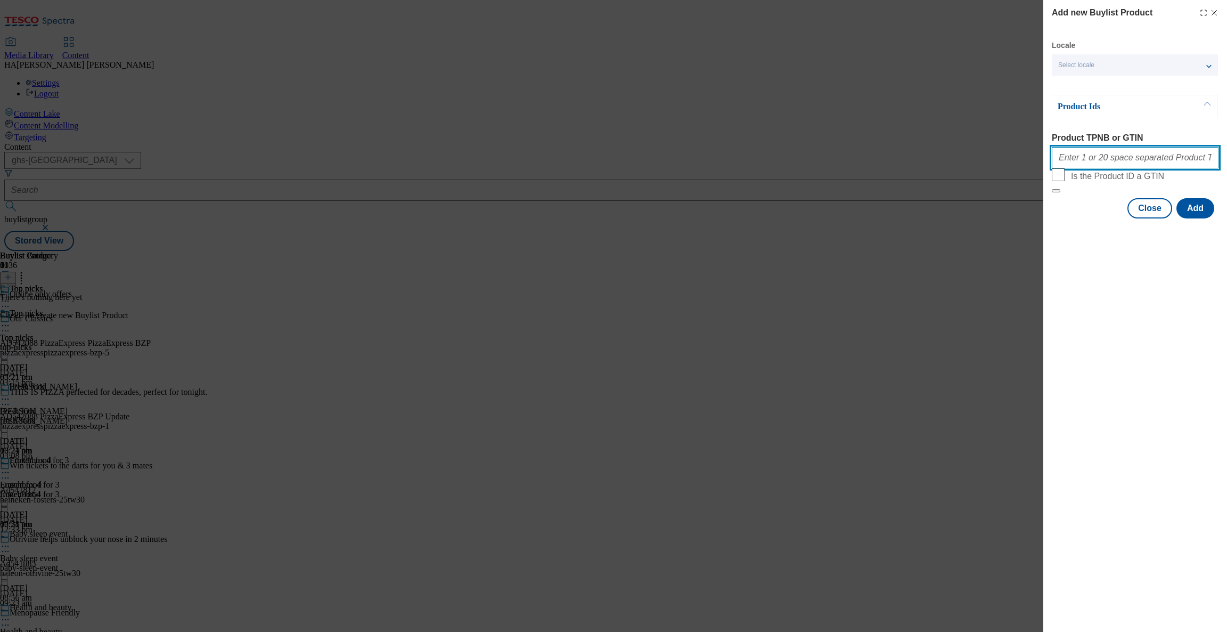
click at [1073, 165] on input "Product TPNB or GTIN" at bounding box center [1135, 157] width 167 height 21
paste input "51333945 52283253 52403078 52980706 53557464 57274538 58244008 63927115 7166673…"
type input "51333945 52283253 52403078 52980706 53557464 57274538 58244008 63927115 7166673…"
click at [1200, 218] on button "Add" at bounding box center [1195, 208] width 38 height 20
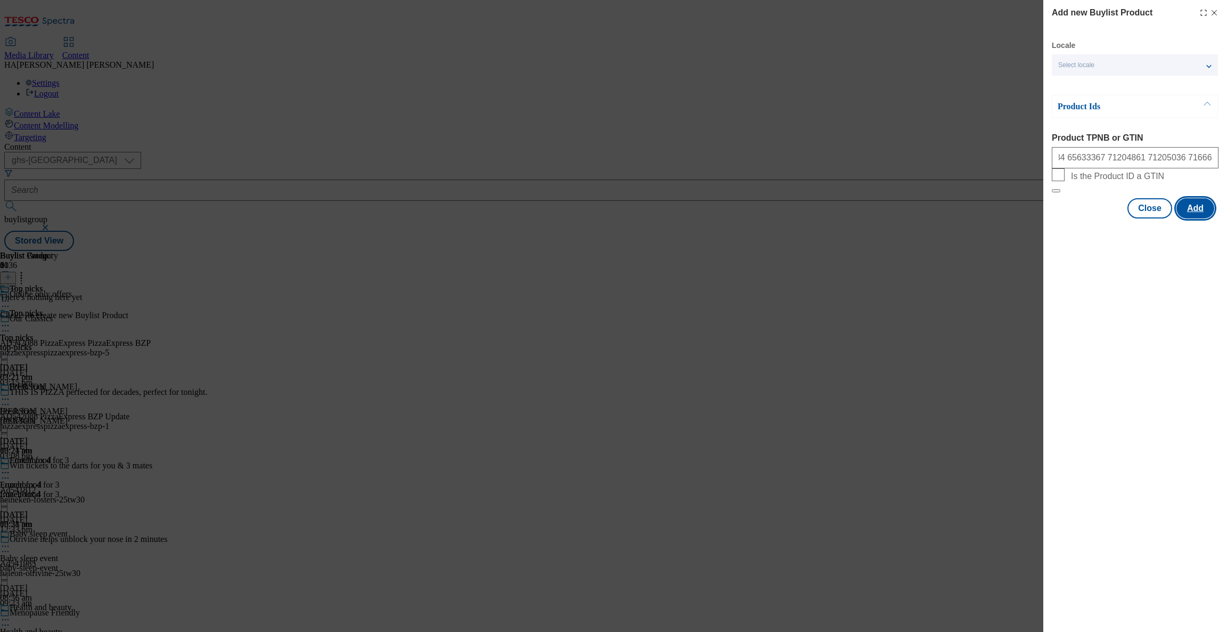
scroll to position [0, 0]
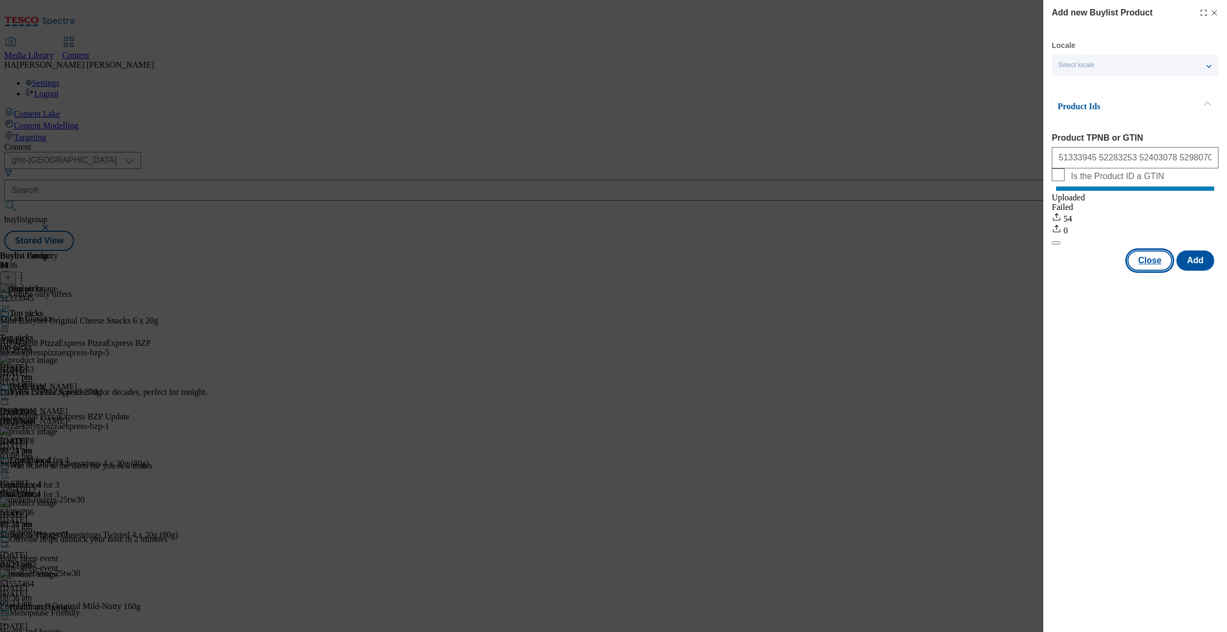
click at [1156, 271] on button "Close" at bounding box center [1149, 260] width 45 height 20
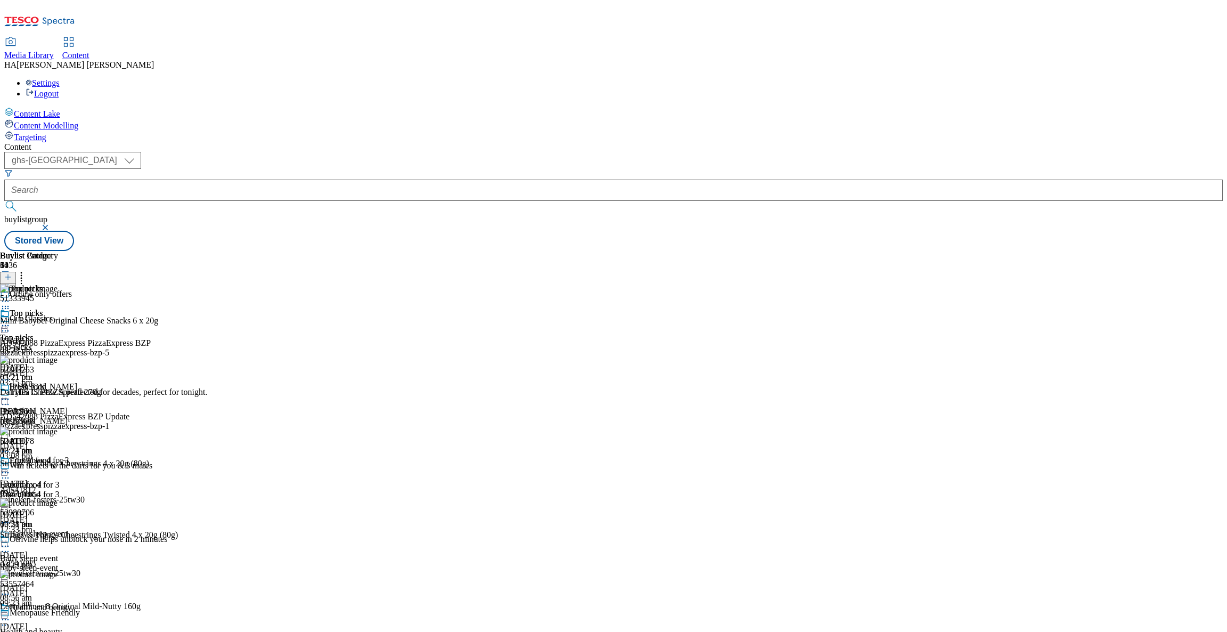
click at [77, 455] on div "Lunchbox 4 for 3 Lunchbox 4 for 3 Lunchbox 4 for 3 [DATE] 03:21 pm" at bounding box center [38, 491] width 77 height 73
click at [77, 416] on div "[PERSON_NAME]" at bounding box center [38, 421] width 77 height 10
click at [77, 455] on div "Lunchbox 4 for 3 Lunchbox 4 for 3 Lunchbox 4 for 3 [DATE] 03:21 pm" at bounding box center [38, 491] width 77 height 73
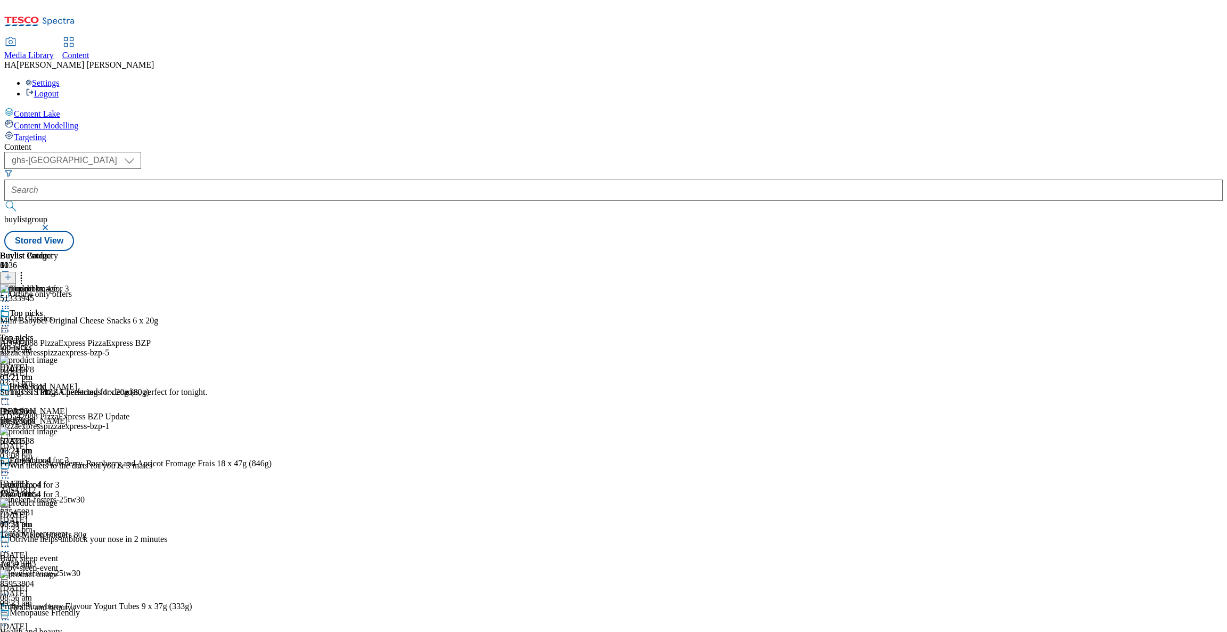
scroll to position [758, 0]
click at [11, 467] on icon at bounding box center [5, 472] width 11 height 11
click at [45, 491] on span "Edit" at bounding box center [39, 495] width 12 height 8
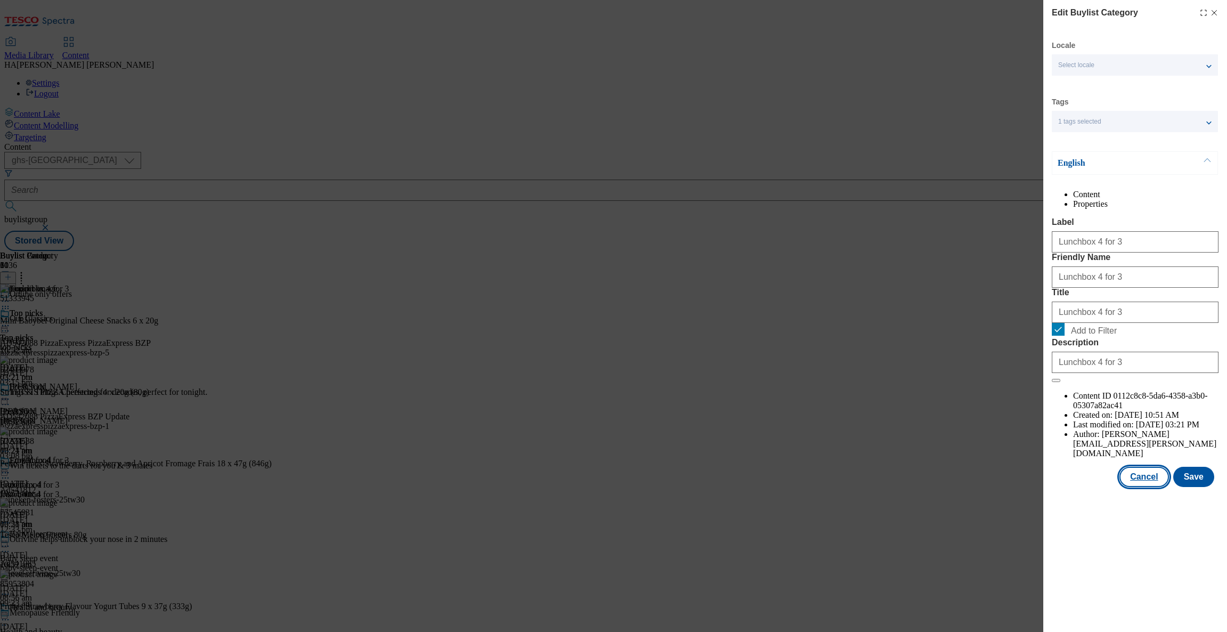
click at [1150, 487] on button "Cancel" at bounding box center [1143, 477] width 49 height 20
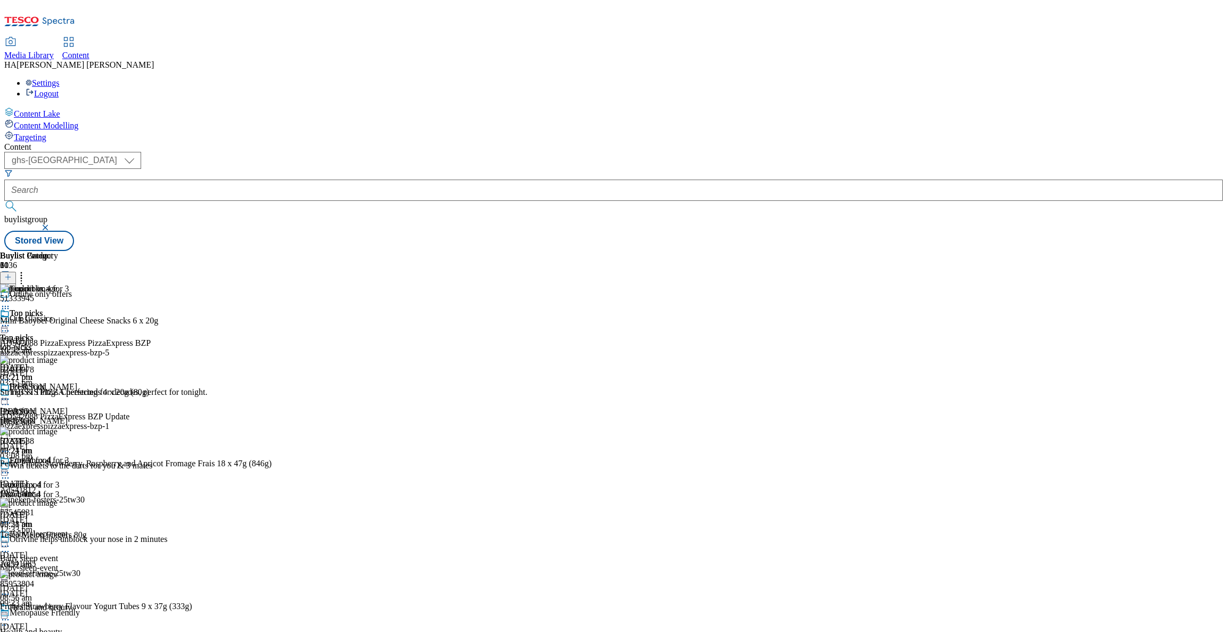
click at [11, 394] on icon at bounding box center [5, 399] width 11 height 11
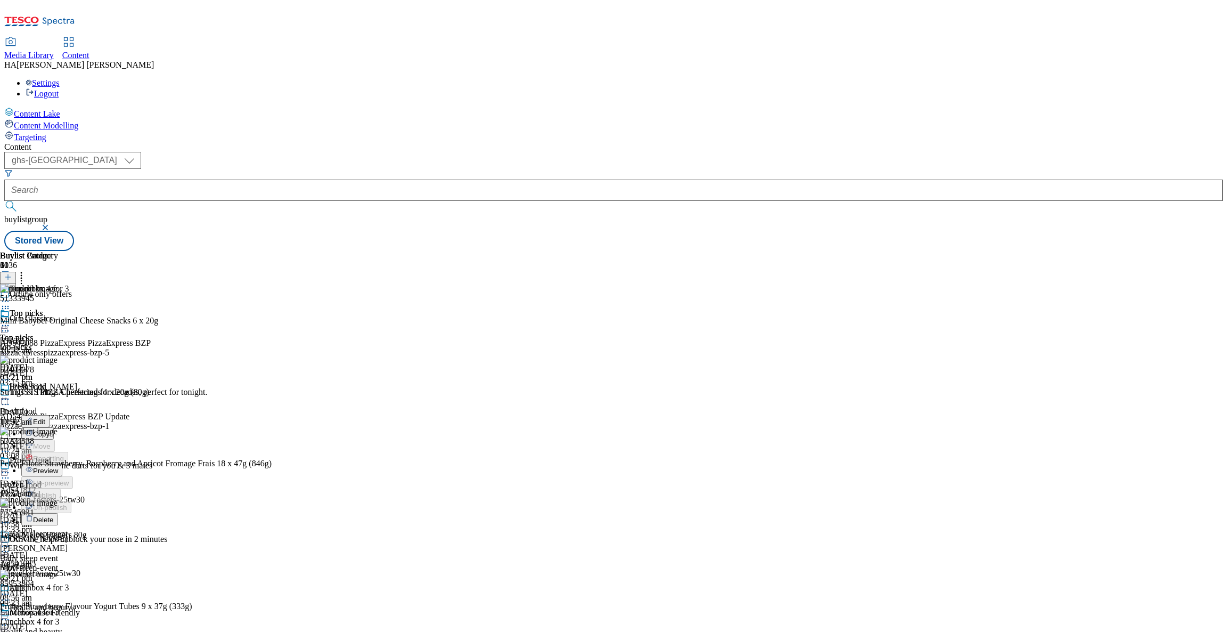
click at [50, 415] on button "Edit" at bounding box center [35, 421] width 28 height 12
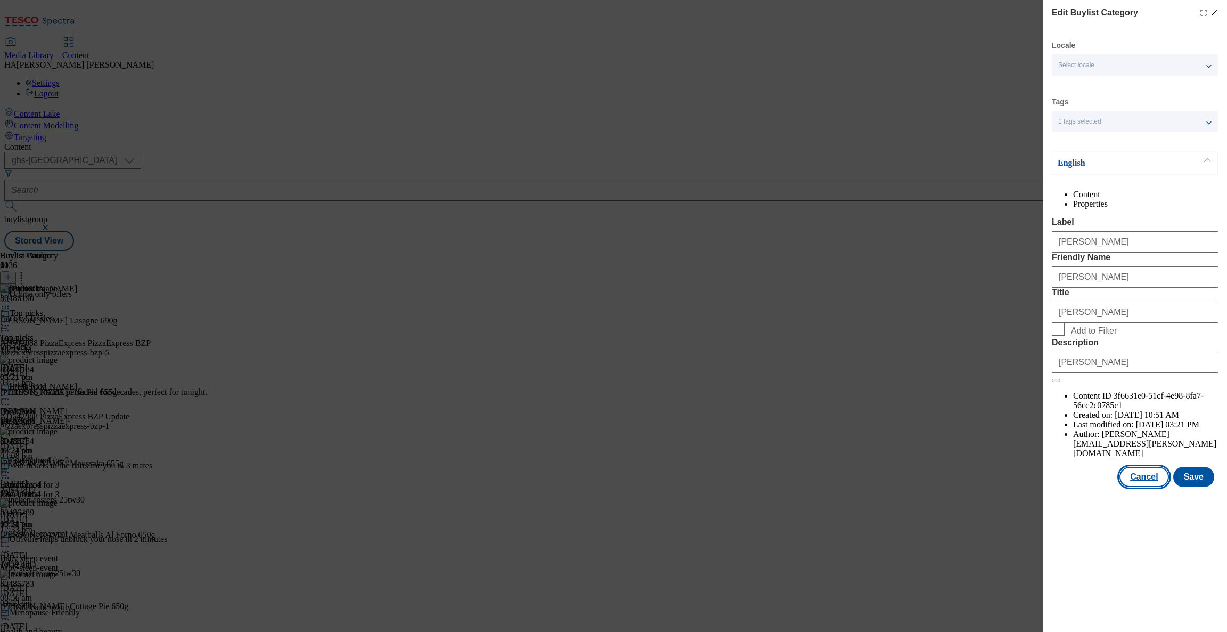
click at [1141, 487] on button "Cancel" at bounding box center [1143, 477] width 49 height 20
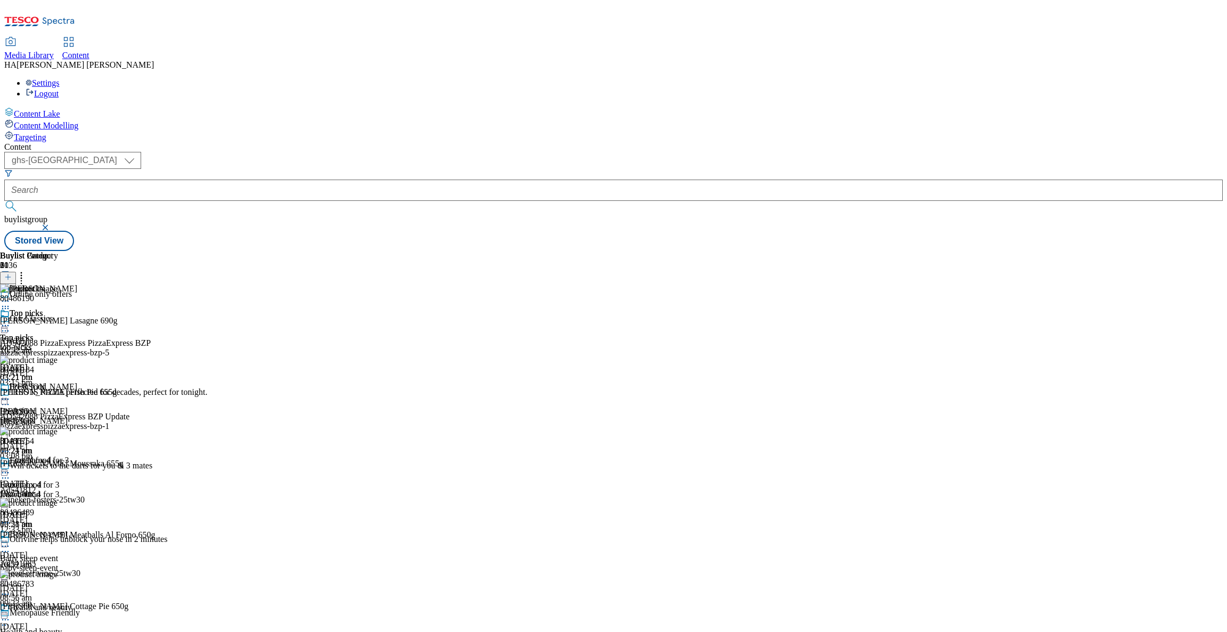
click at [77, 455] on div "Lunchbox 4 for 3 Lunchbox 4 for 3 Lunchbox 4 for 3 [DATE] 03:21 pm" at bounding box center [38, 491] width 77 height 73
click at [12, 273] on icon at bounding box center [7, 276] width 7 height 7
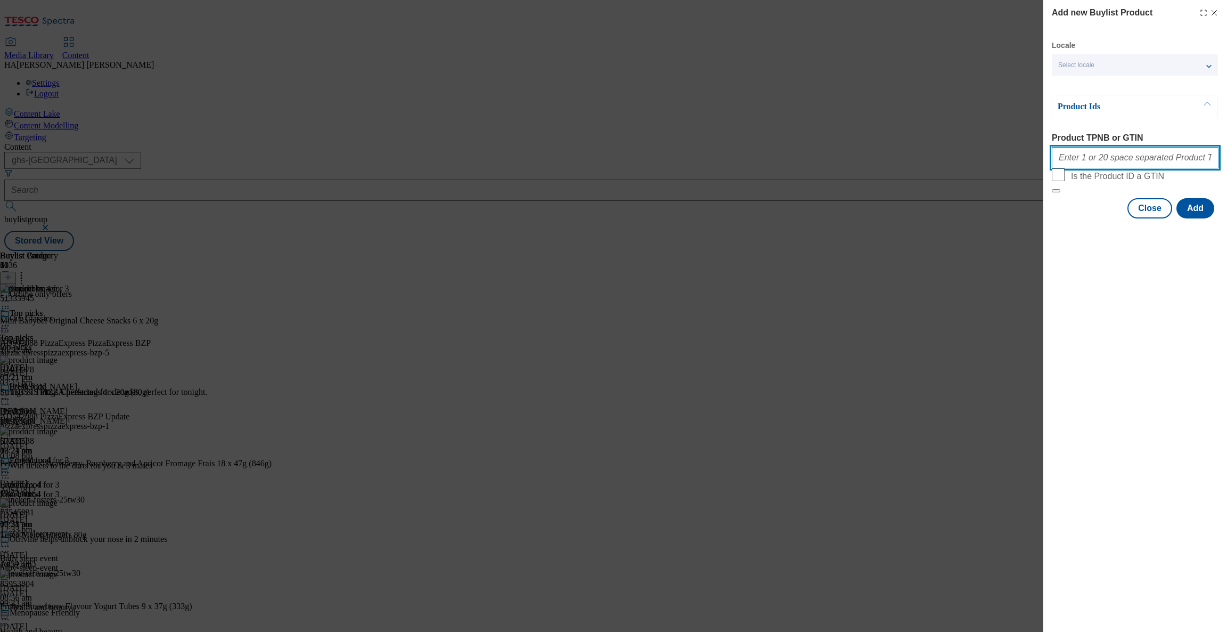
click at [1085, 163] on input "Product TPNB or GTIN" at bounding box center [1135, 157] width 167 height 21
paste input "63927484 65633367 71204861 71205036 71666704 71666739 75900174 76898042 7753525…"
type input "63927484 65633367 71204861 71205036 71666704 71666739 75900174 76898042 7753525…"
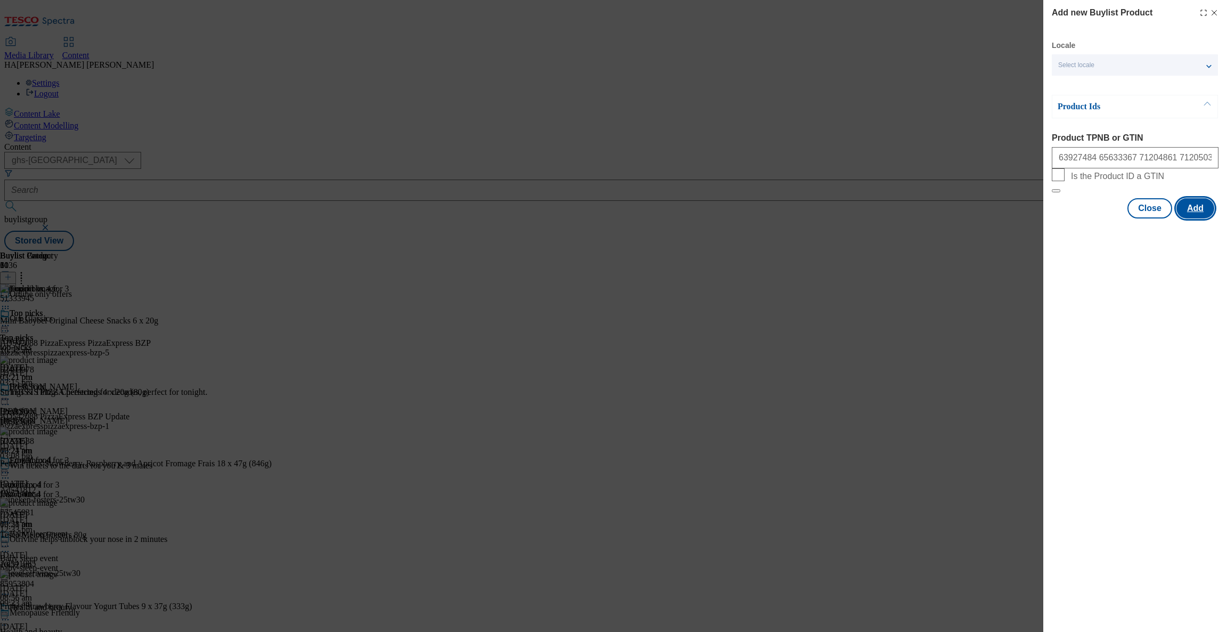
click at [1200, 218] on button "Add" at bounding box center [1195, 208] width 38 height 20
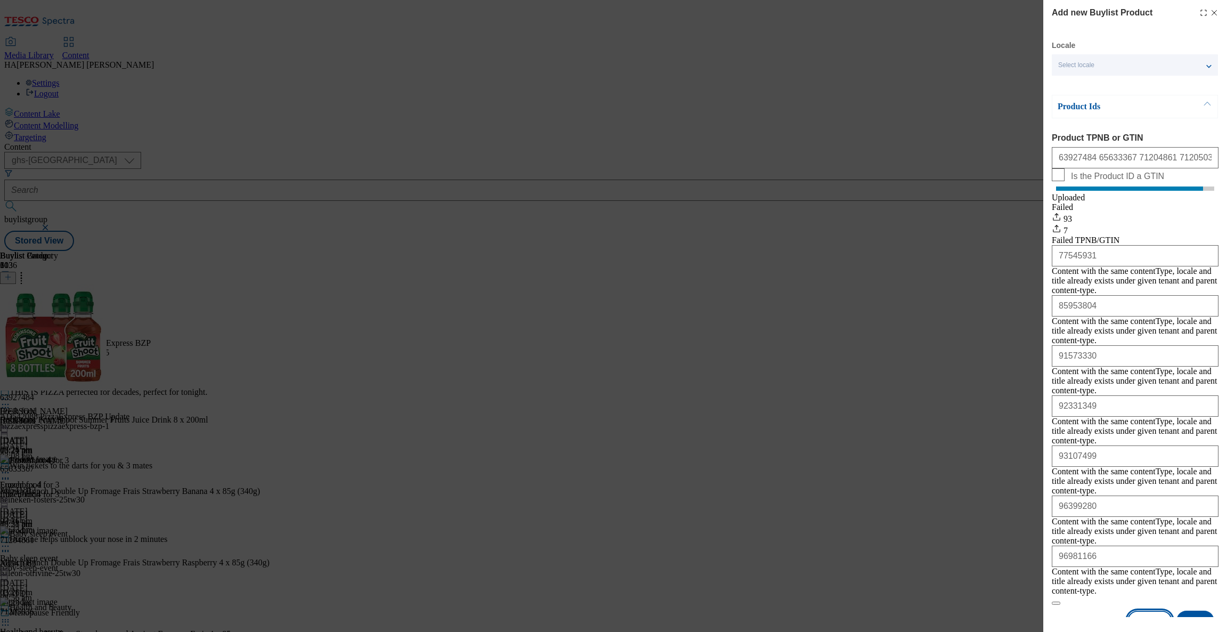
click at [1158, 610] on button "Close" at bounding box center [1149, 620] width 45 height 20
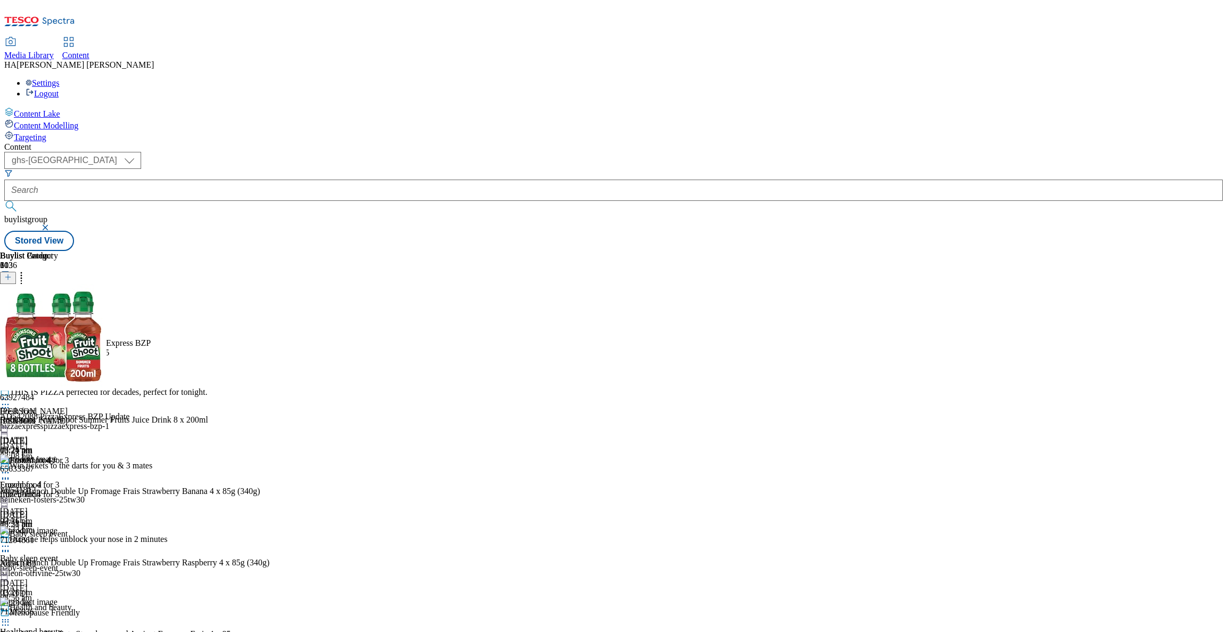
click at [11, 320] on icon at bounding box center [5, 325] width 11 height 11
click at [62, 390] on button "Preview" at bounding box center [41, 396] width 41 height 12
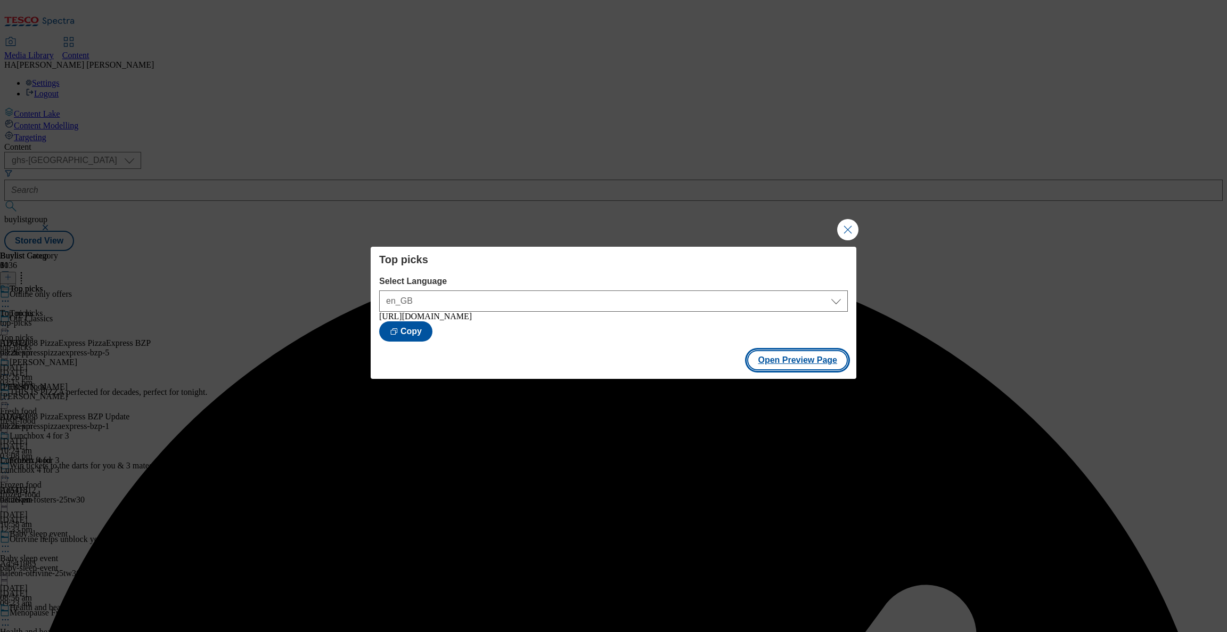
click at [787, 363] on button "Open Preview Page" at bounding box center [797, 360] width 101 height 20
click at [842, 236] on button "Close Modal" at bounding box center [847, 229] width 21 height 21
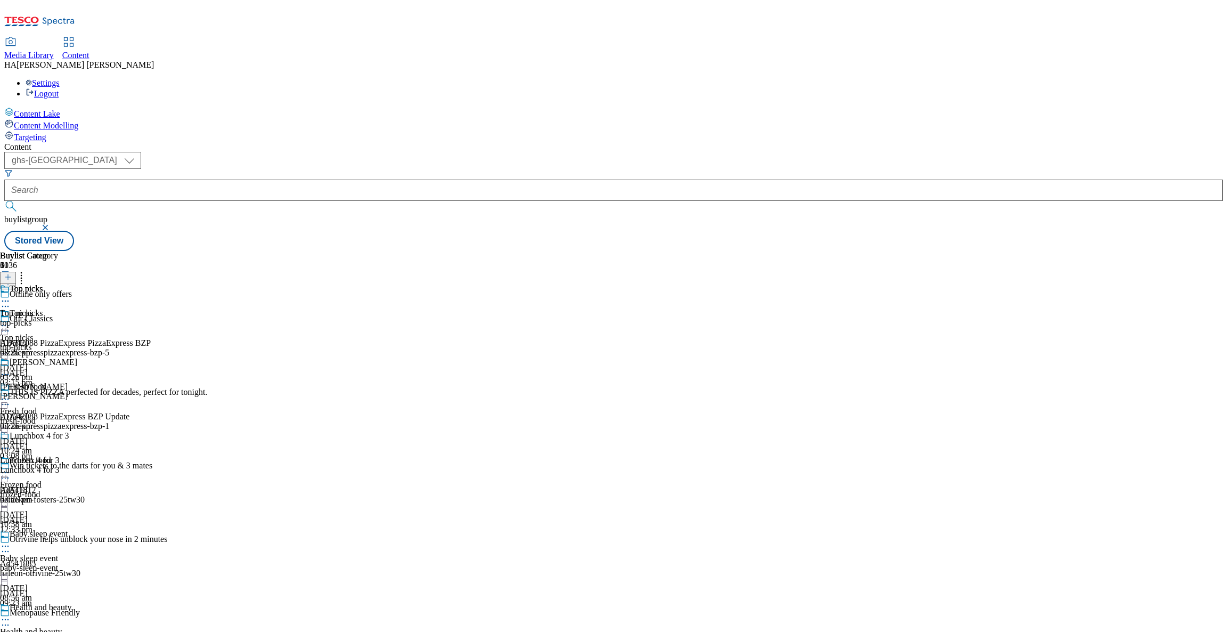
click at [11, 320] on icon at bounding box center [5, 325] width 11 height 11
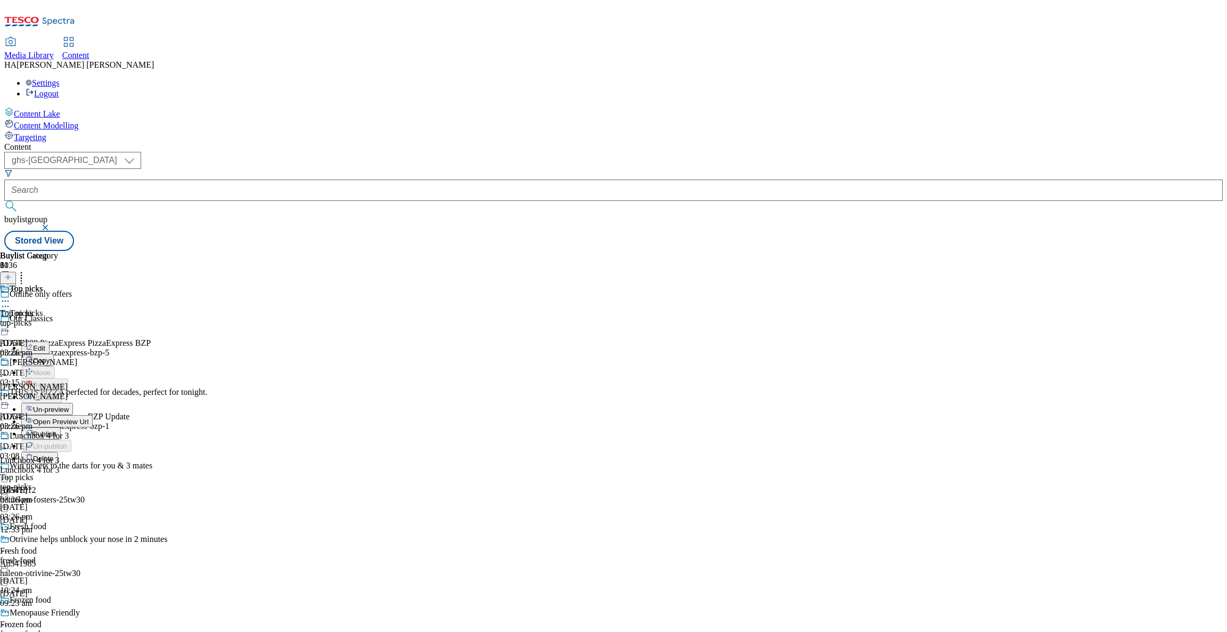
click at [56, 430] on span "Publish" at bounding box center [44, 434] width 23 height 8
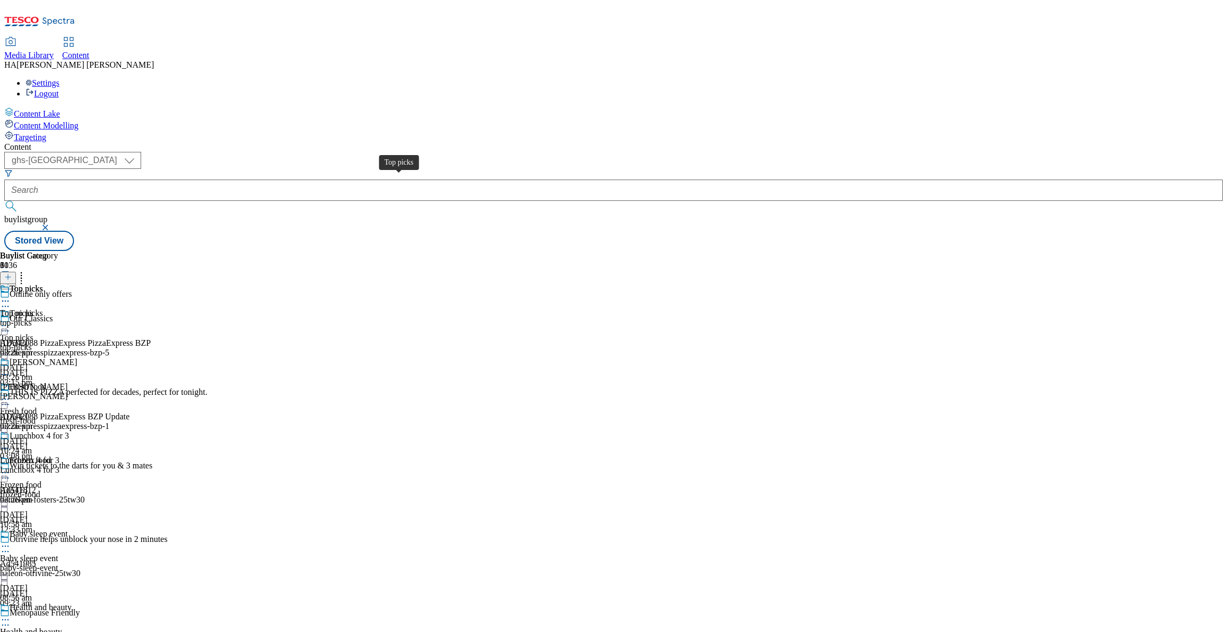
click at [33, 333] on div "Top picks" at bounding box center [16, 338] width 33 height 10
click at [89, 308] on div "Top picks Top picks top-picks [DATE] 03:26 pm" at bounding box center [44, 344] width 89 height 73
click at [77, 284] on div "Top picks Top picks top-picks [DATE] 03:26 pm" at bounding box center [38, 320] width 77 height 73
click at [11, 320] on icon at bounding box center [5, 325] width 11 height 11
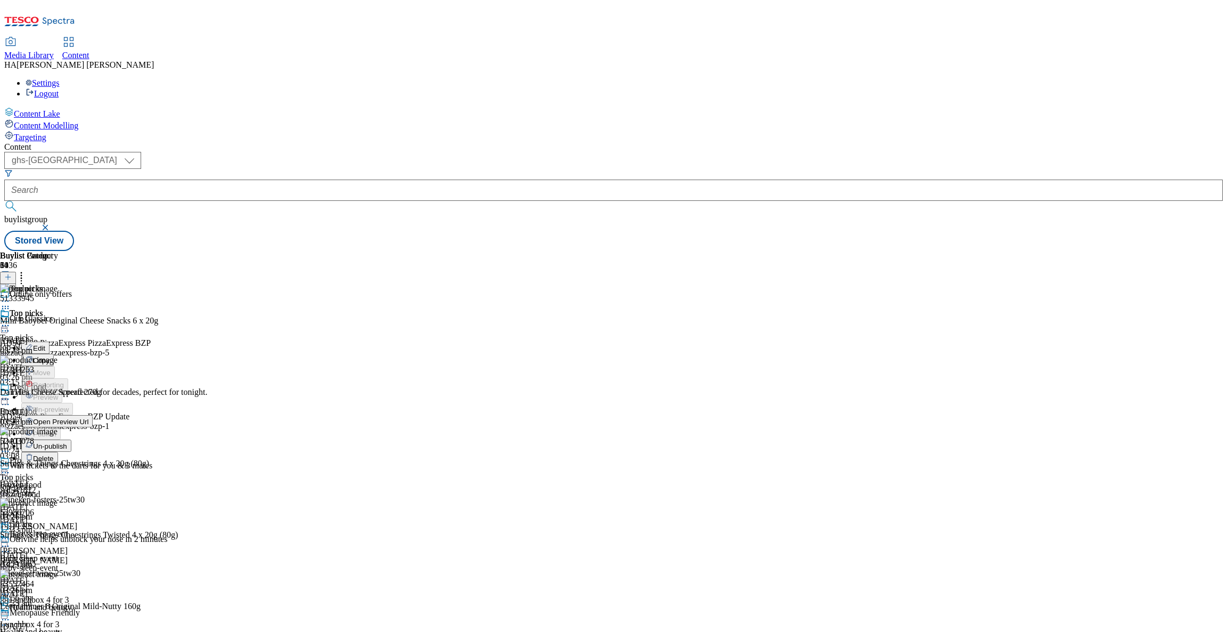
click at [67, 442] on span "Un-publish" at bounding box center [50, 446] width 34 height 8
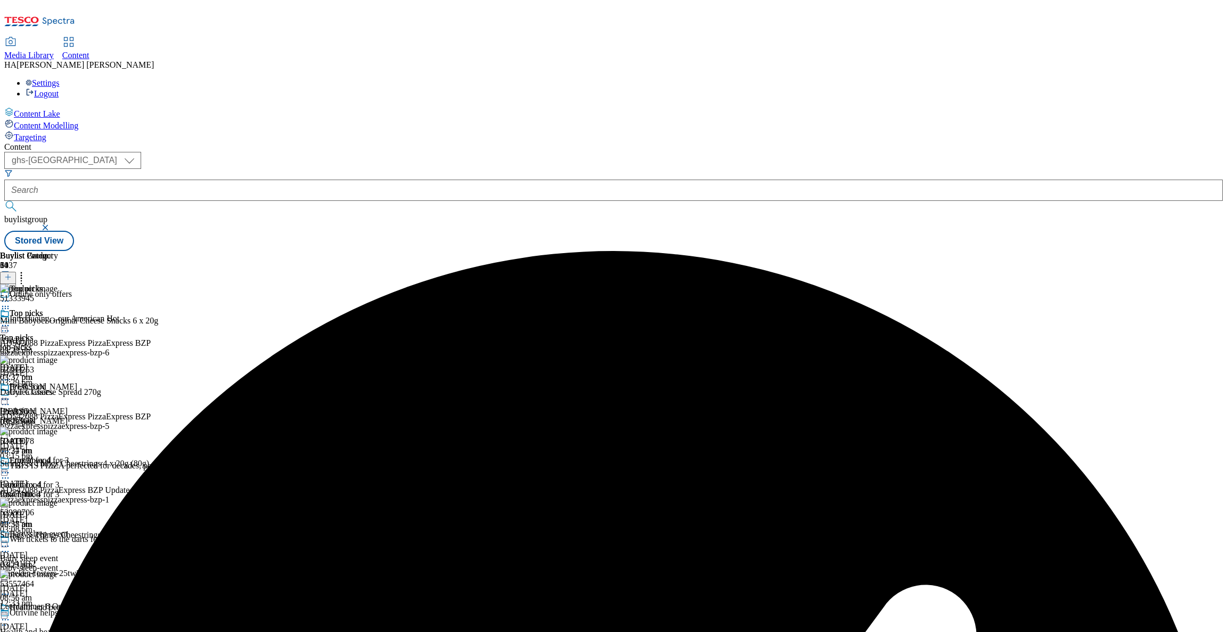
click at [11, 320] on icon at bounding box center [5, 325] width 11 height 11
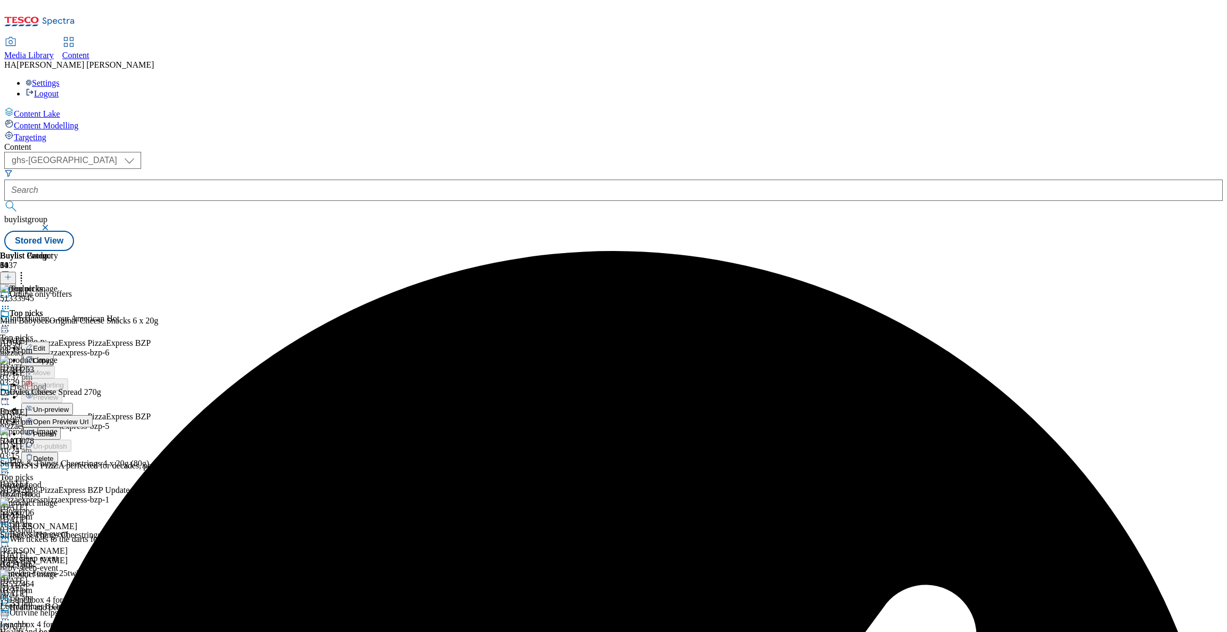
click at [69, 405] on span "Un-preview" at bounding box center [51, 409] width 36 height 8
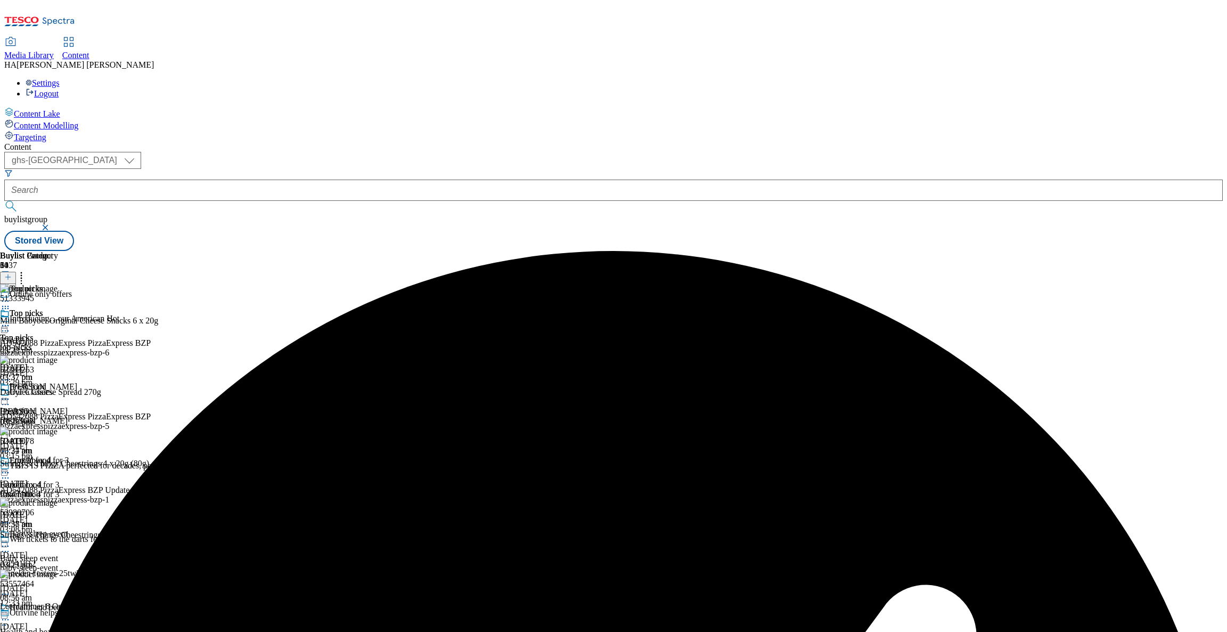
click at [77, 308] on div "Top picks Top picks top-picks [DATE] 03:37 pm" at bounding box center [38, 344] width 77 height 73
click at [11, 320] on icon at bounding box center [5, 325] width 11 height 11
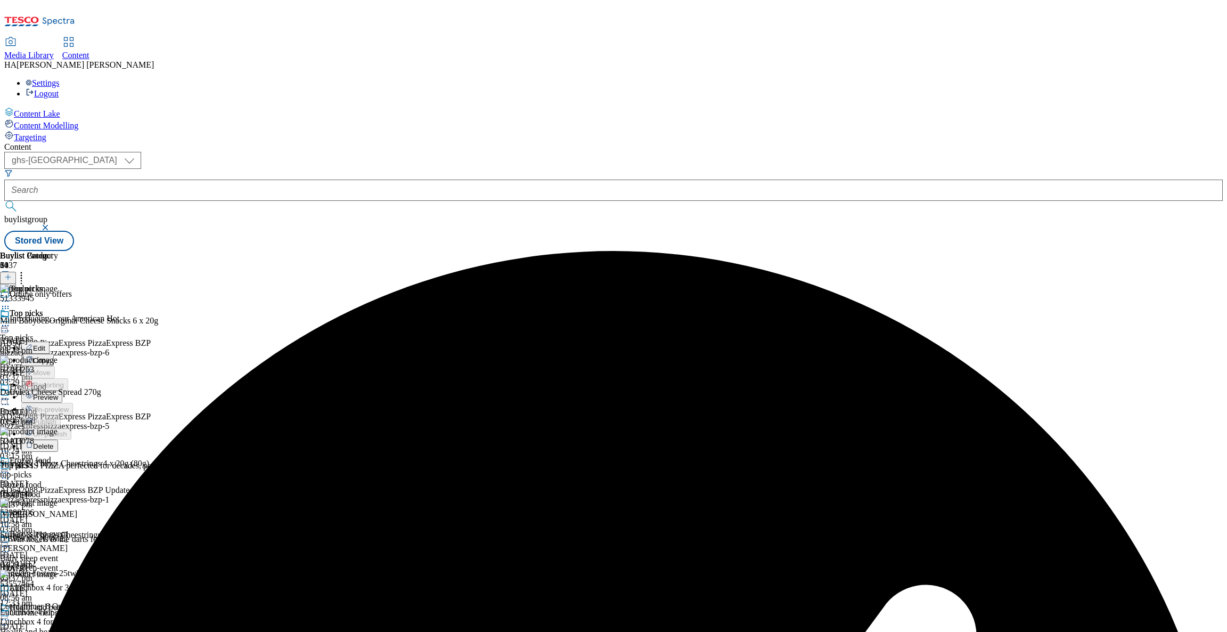
click at [62, 390] on button "Preview" at bounding box center [41, 396] width 41 height 12
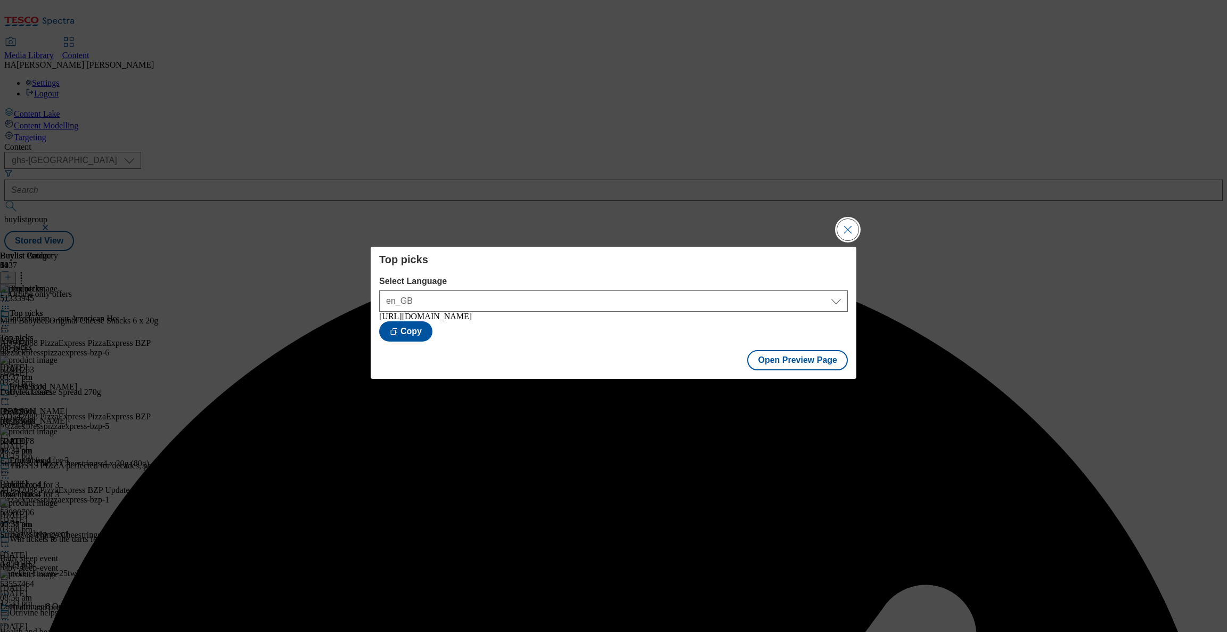
click at [854, 226] on button "Close Modal" at bounding box center [847, 229] width 21 height 21
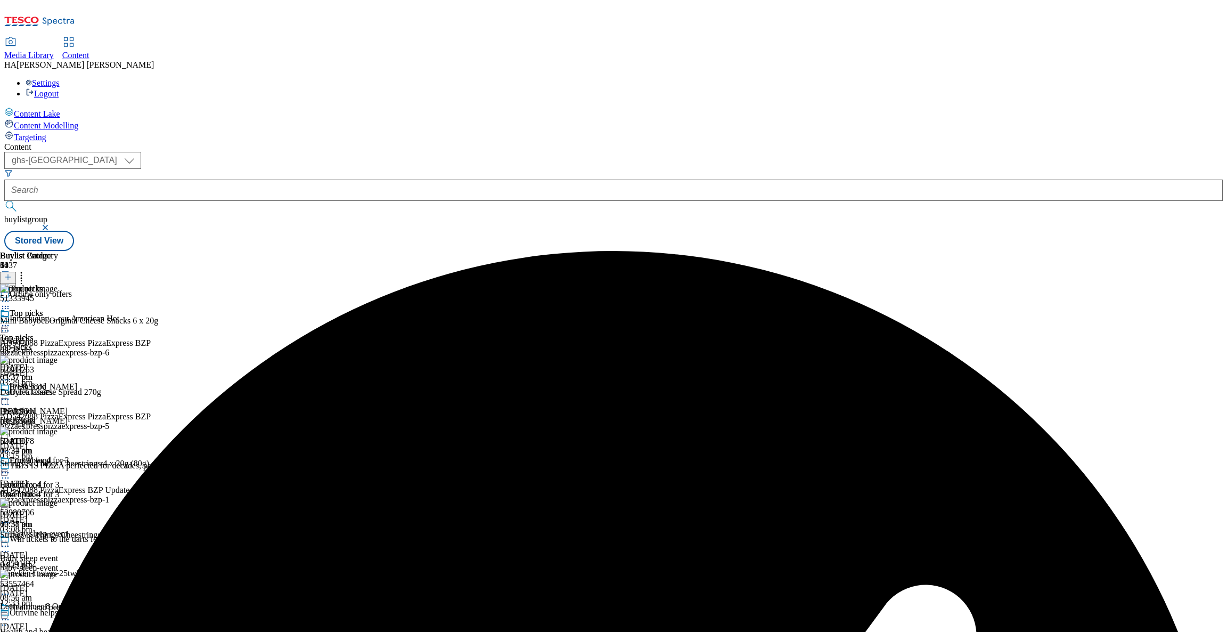
click at [11, 320] on icon at bounding box center [5, 325] width 11 height 11
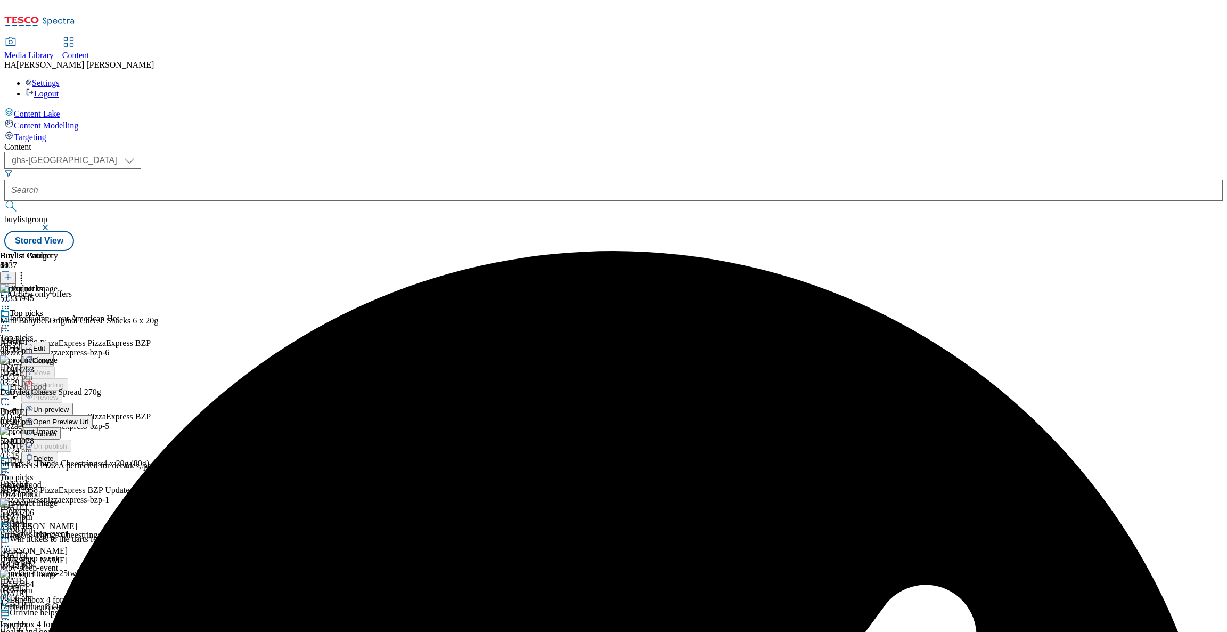
click at [56, 430] on span "Publish" at bounding box center [44, 434] width 23 height 8
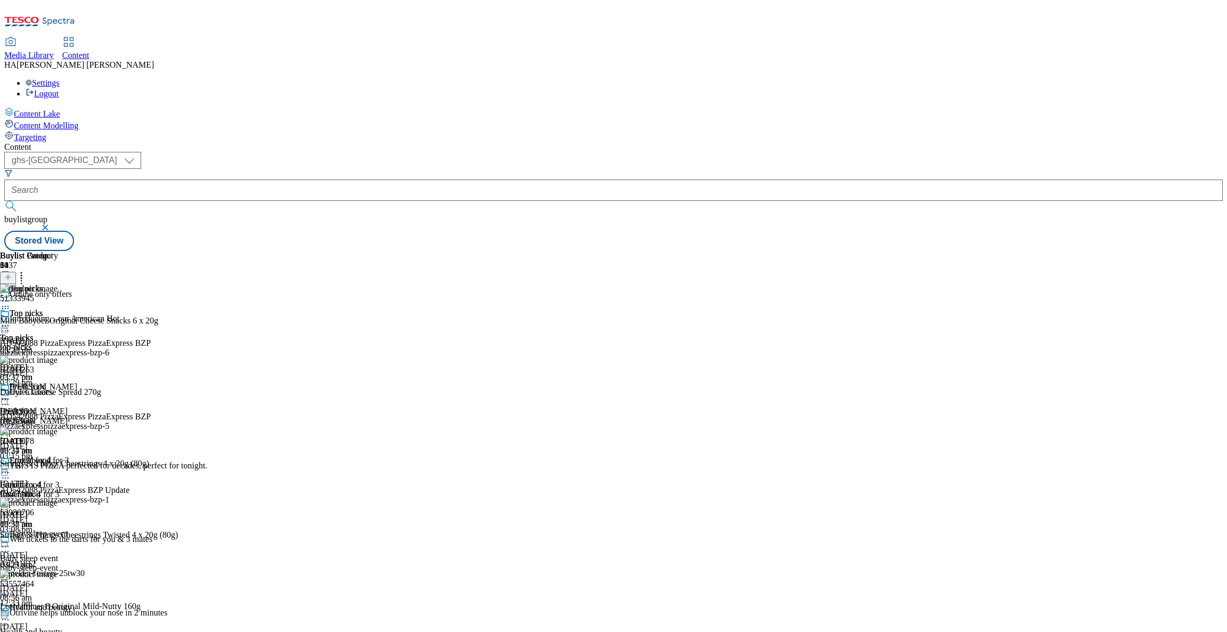
click at [77, 455] on div "Lunchbox 4 for 3" at bounding box center [38, 467] width 77 height 24
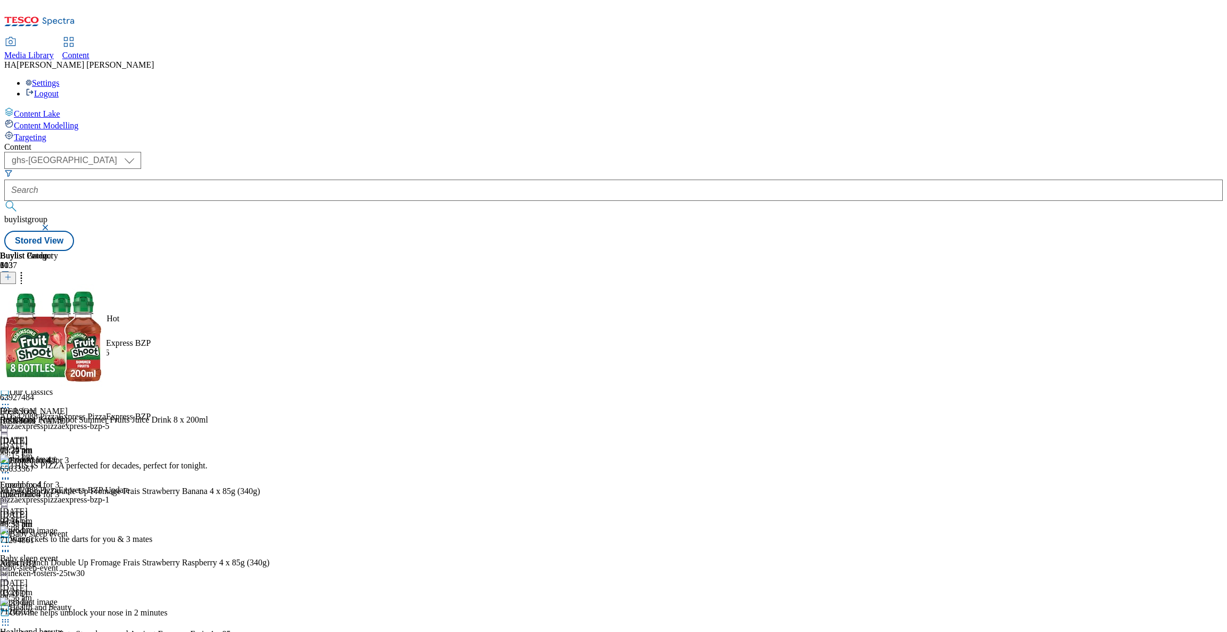
click at [11, 467] on icon at bounding box center [5, 472] width 11 height 11
click at [67, 589] on span "Un-publish" at bounding box center [50, 593] width 34 height 8
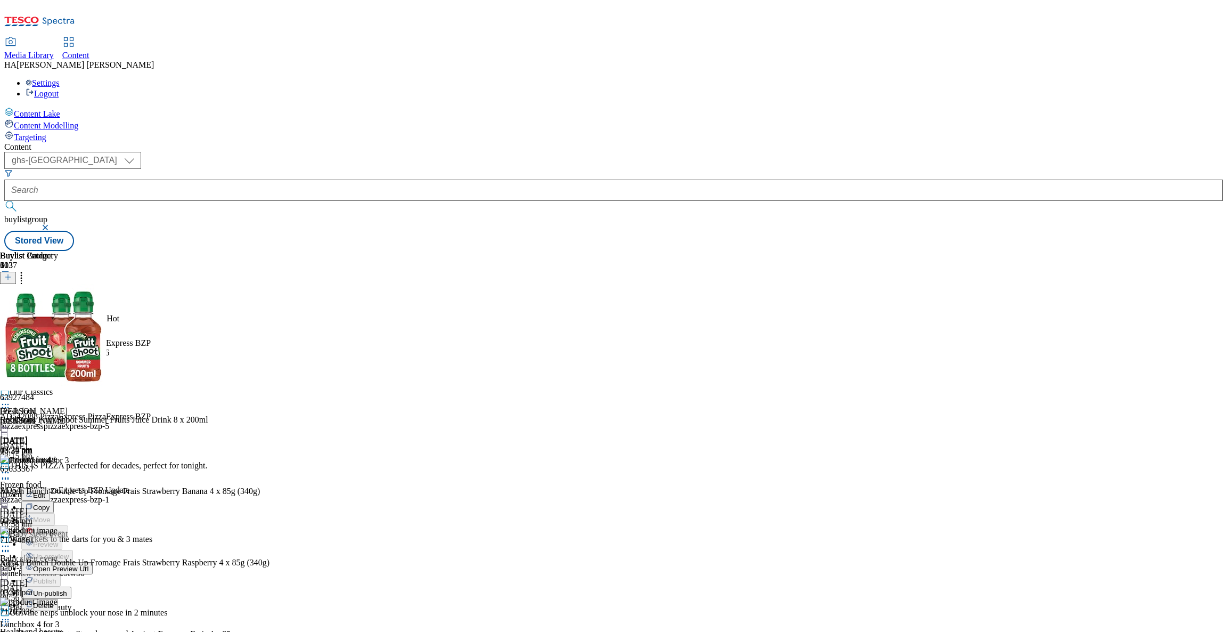
scroll to position [0, 0]
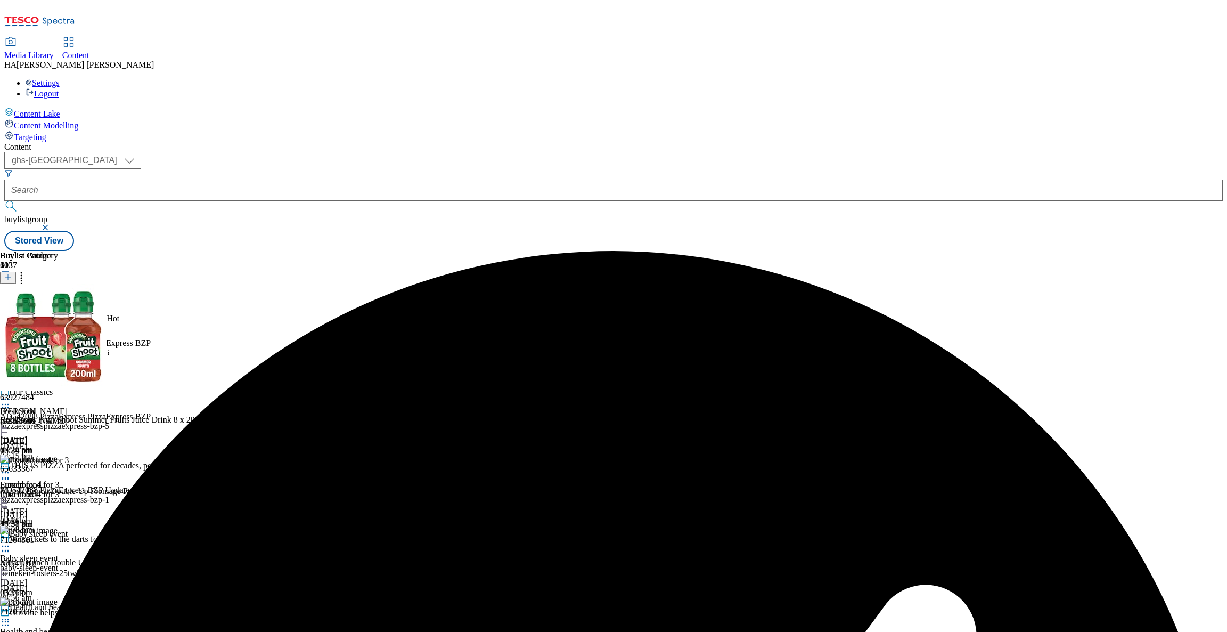
click at [77, 467] on div at bounding box center [38, 473] width 77 height 13
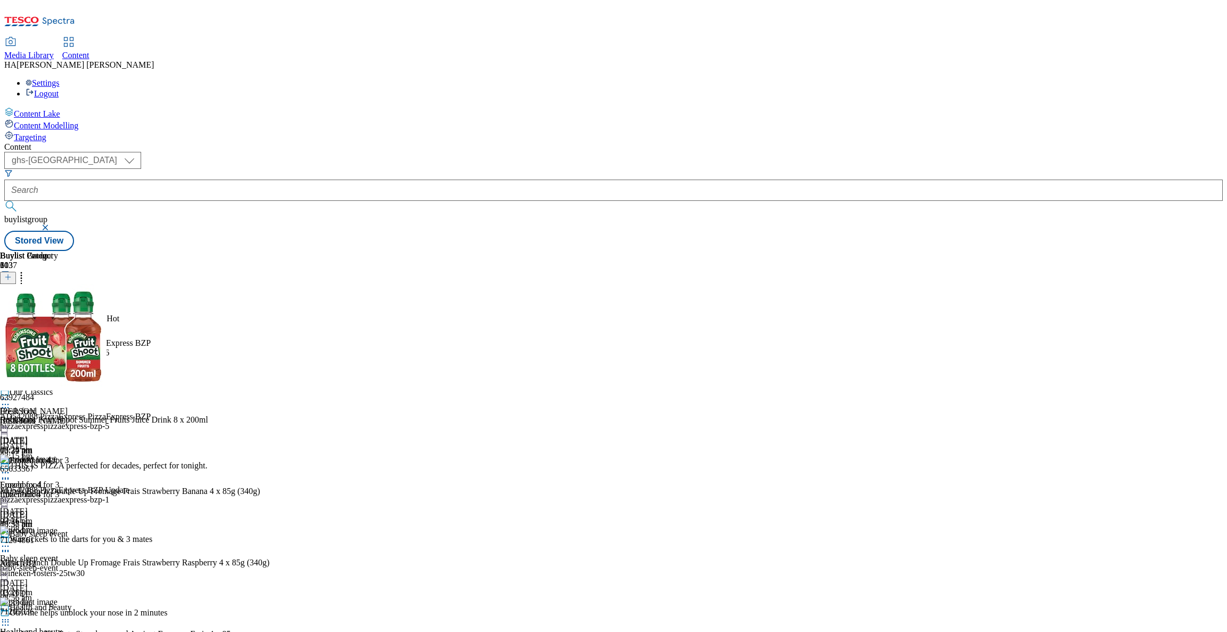
click at [11, 467] on icon at bounding box center [5, 472] width 11 height 11
click at [77, 455] on div "Lunchbox 4 for 3" at bounding box center [38, 467] width 77 height 24
click at [11, 467] on icon at bounding box center [5, 472] width 11 height 11
click at [69, 552] on span "Un-preview" at bounding box center [51, 556] width 36 height 8
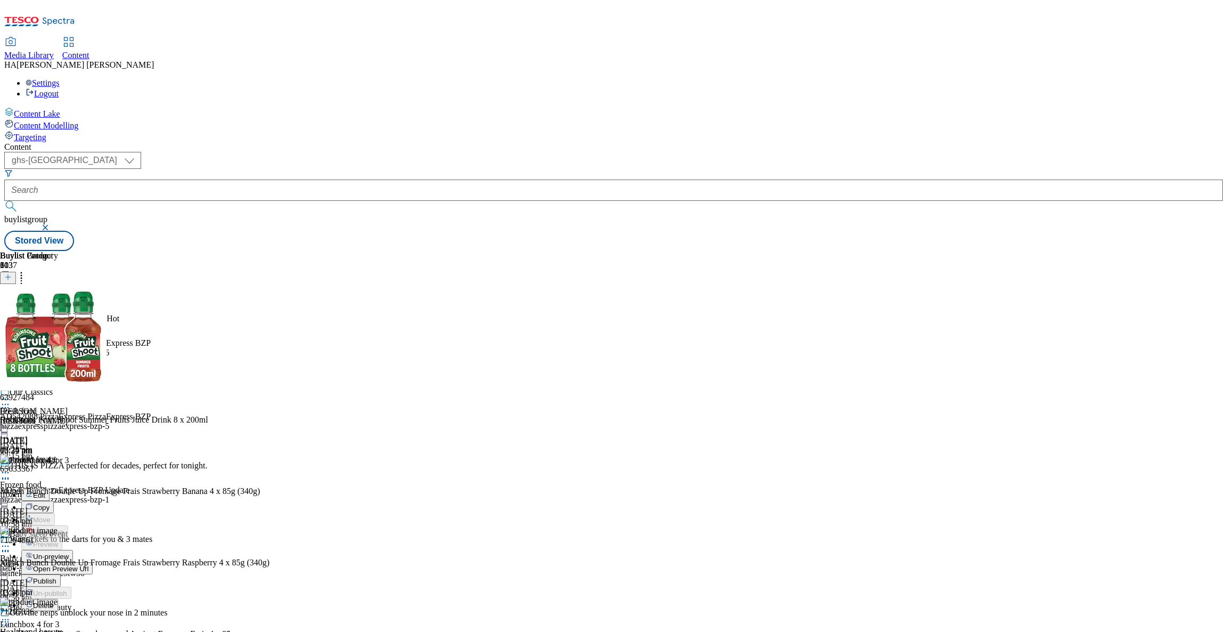
scroll to position [0, 0]
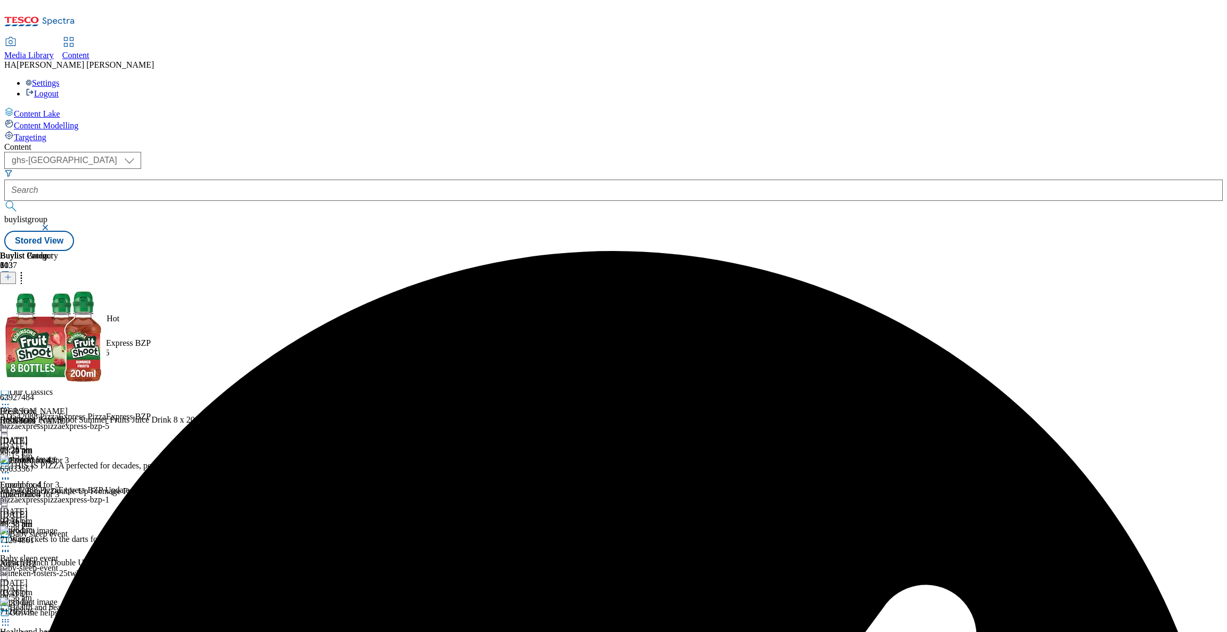
click at [11, 467] on icon at bounding box center [5, 472] width 11 height 11
click at [58, 540] on span "Preview" at bounding box center [45, 544] width 25 height 8
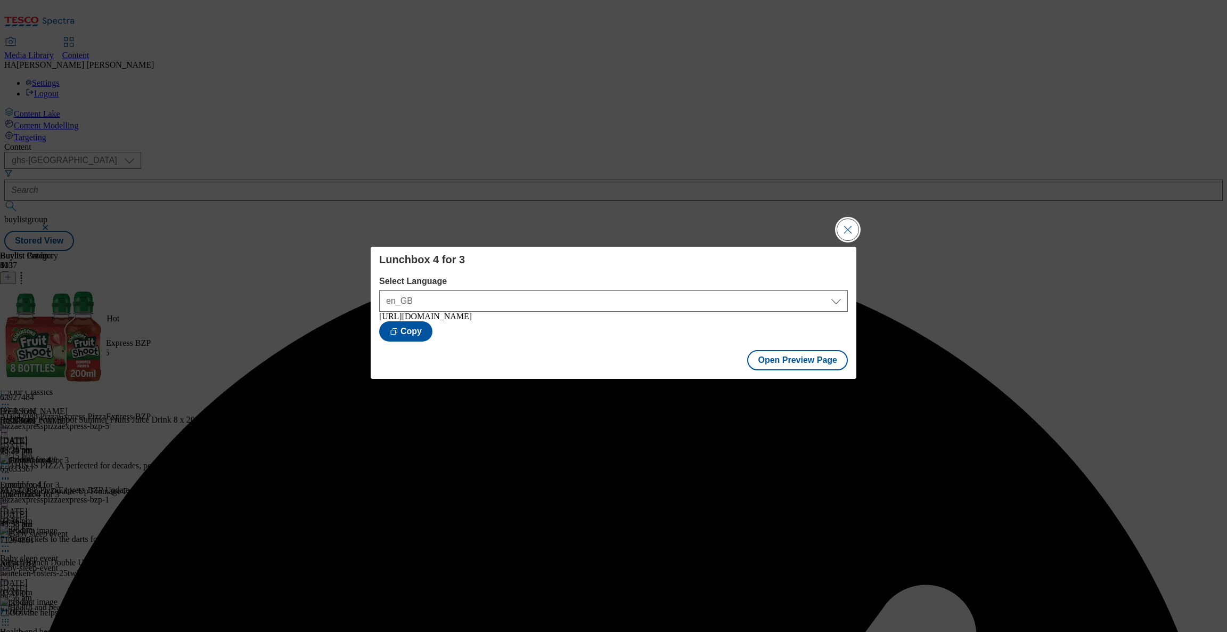
click at [843, 228] on button "Close Modal" at bounding box center [847, 229] width 21 height 21
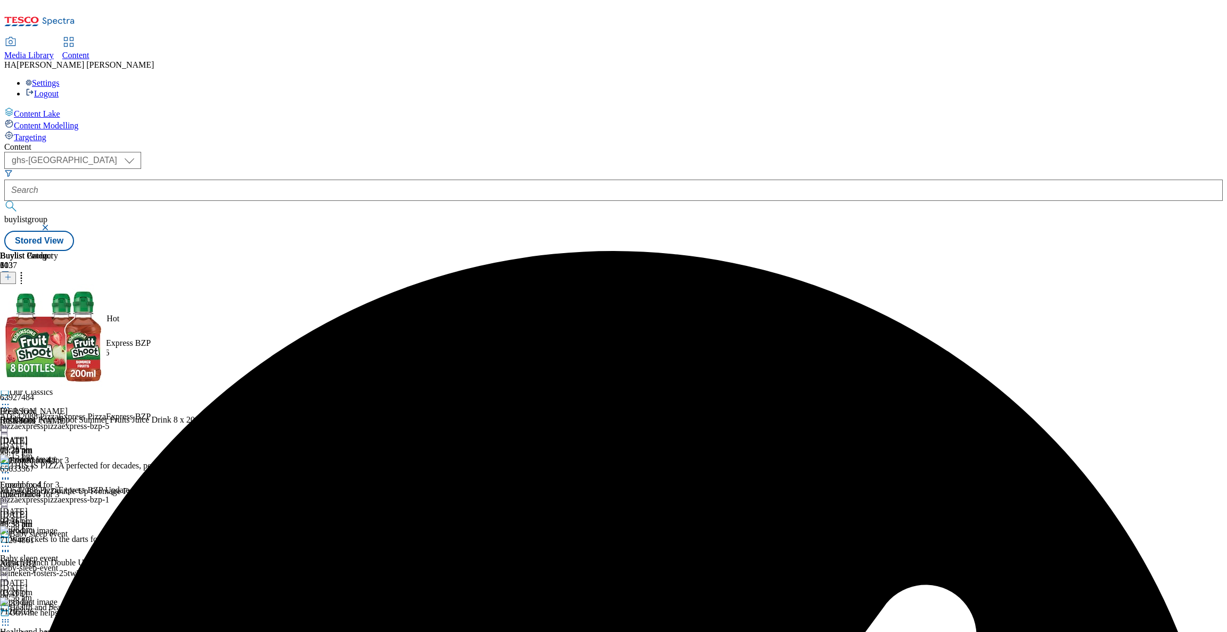
click at [11, 467] on icon at bounding box center [5, 472] width 11 height 11
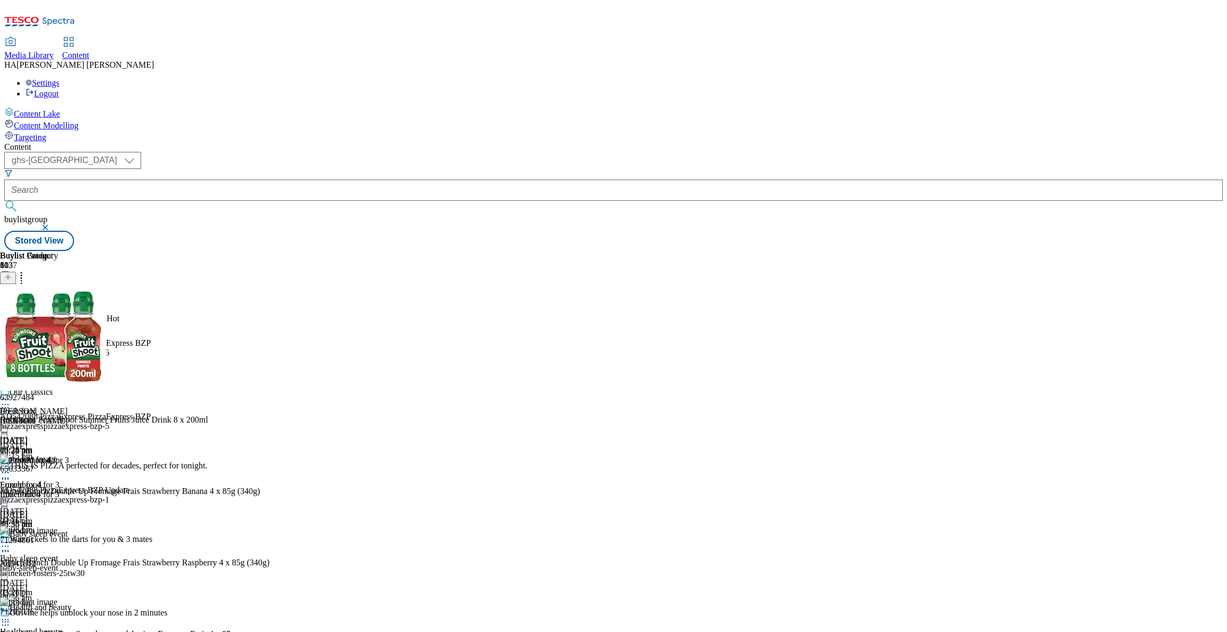
click at [11, 467] on icon at bounding box center [5, 472] width 11 height 11
click at [56, 577] on span "Publish" at bounding box center [44, 581] width 23 height 8
